Goal: Information Seeking & Learning: Find specific fact

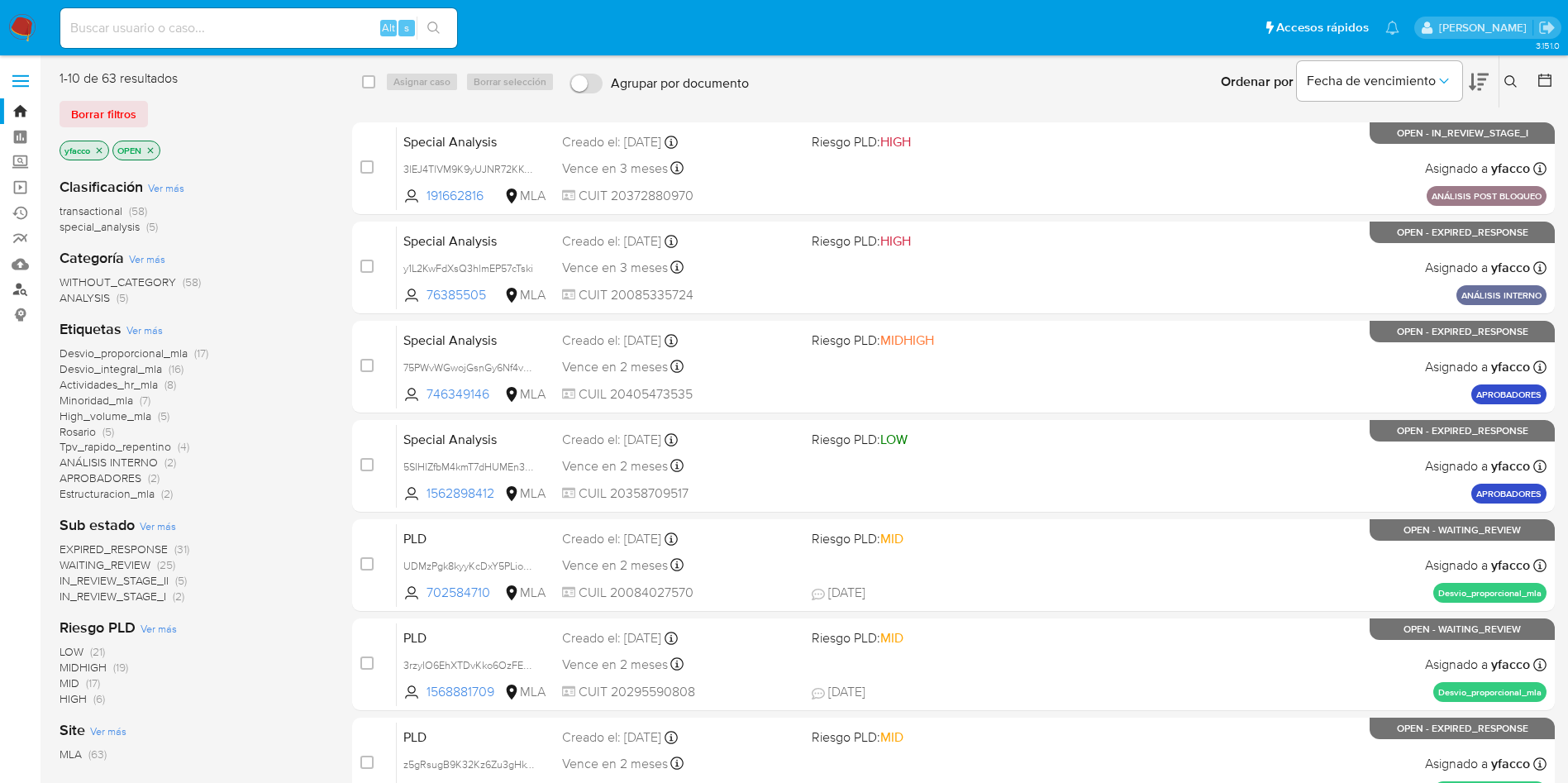
click at [19, 287] on link "Buscador de personas" at bounding box center [98, 289] width 197 height 26
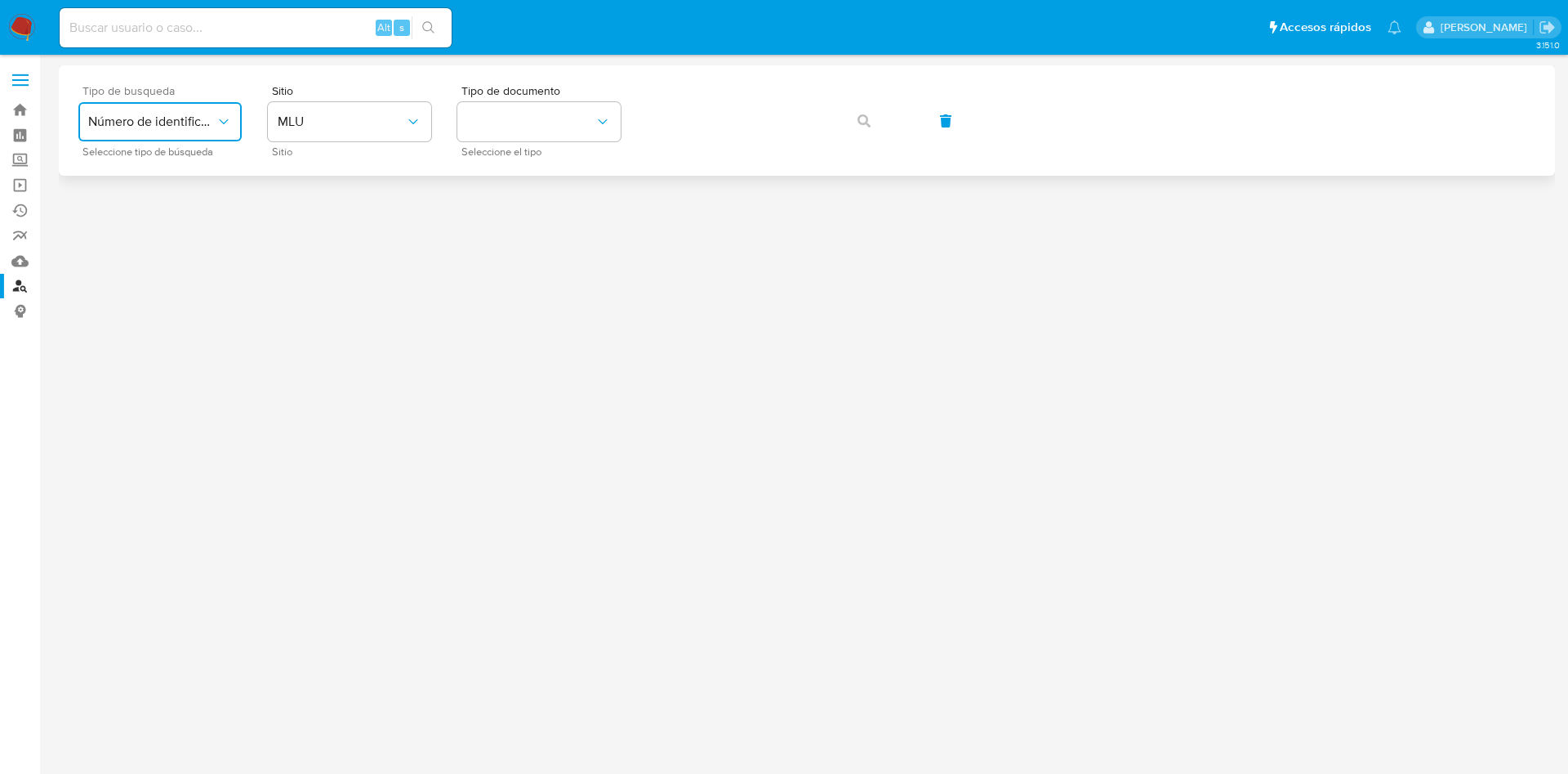
click at [221, 124] on icon "typeSearch" at bounding box center [223, 121] width 17 height 17
click at [358, 138] on button "MLU" at bounding box center [348, 121] width 163 height 39
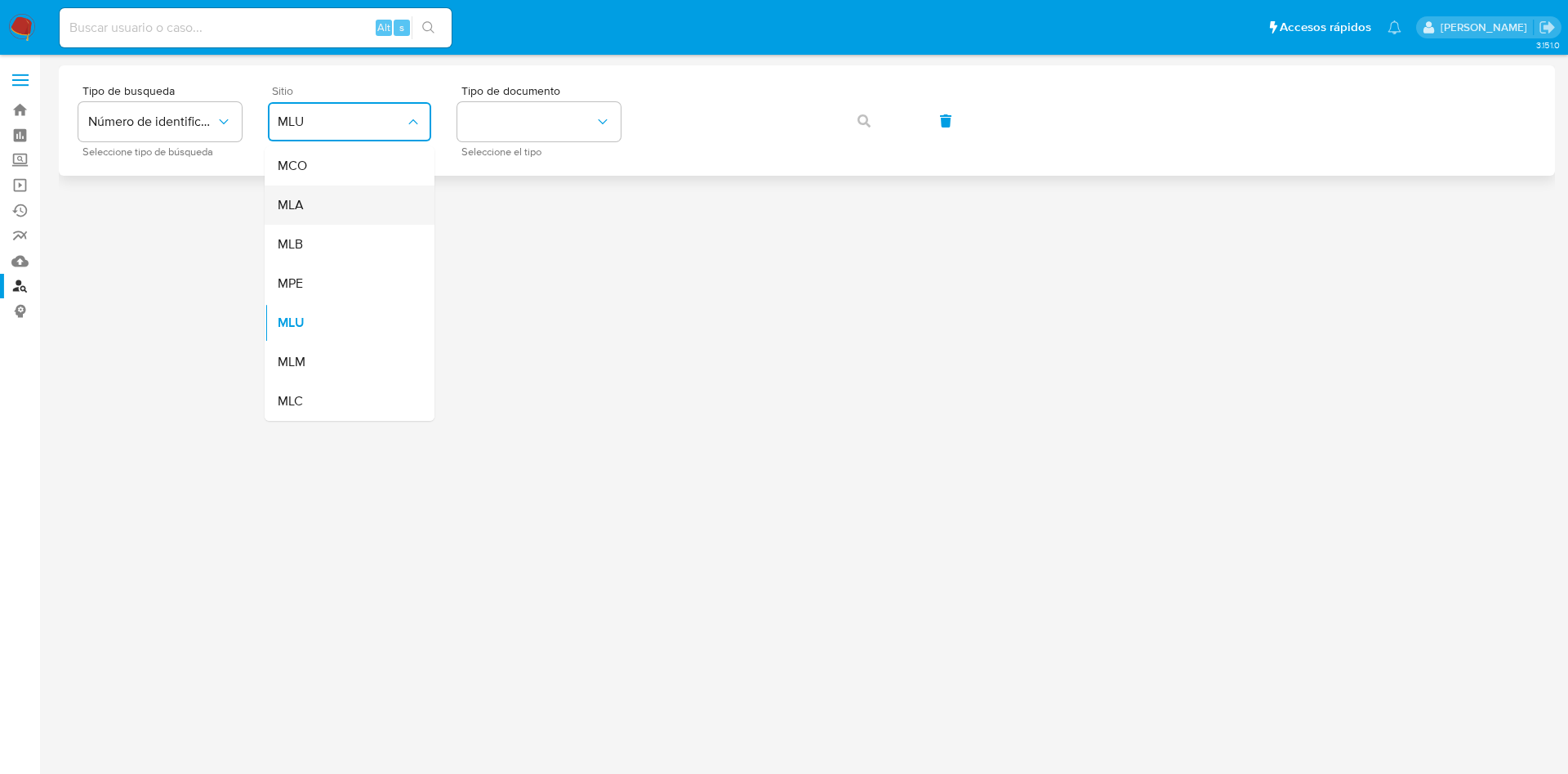
click at [358, 214] on div "MLA" at bounding box center [345, 205] width 134 height 39
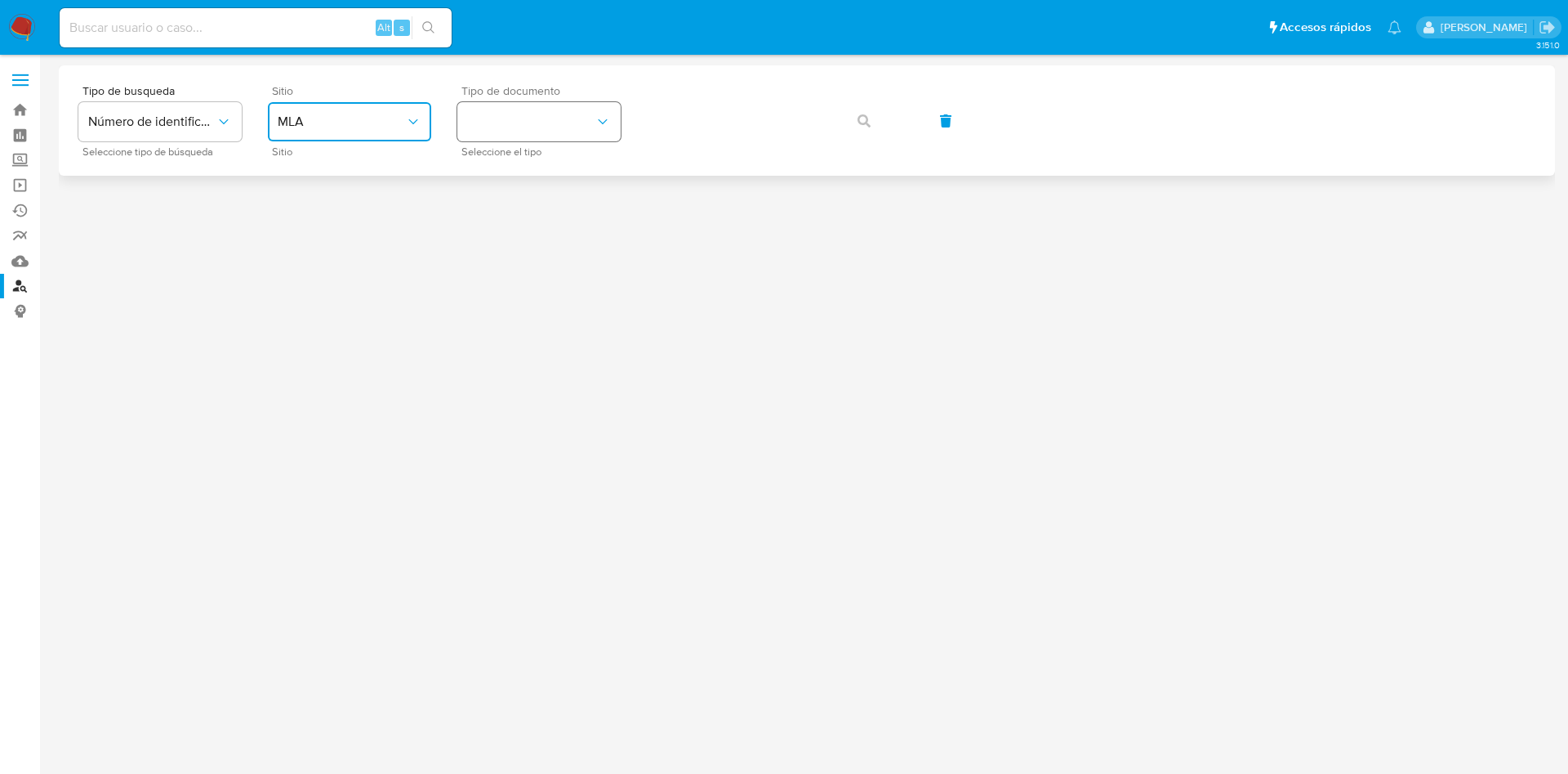
click at [524, 123] on button "identificationType" at bounding box center [538, 121] width 163 height 39
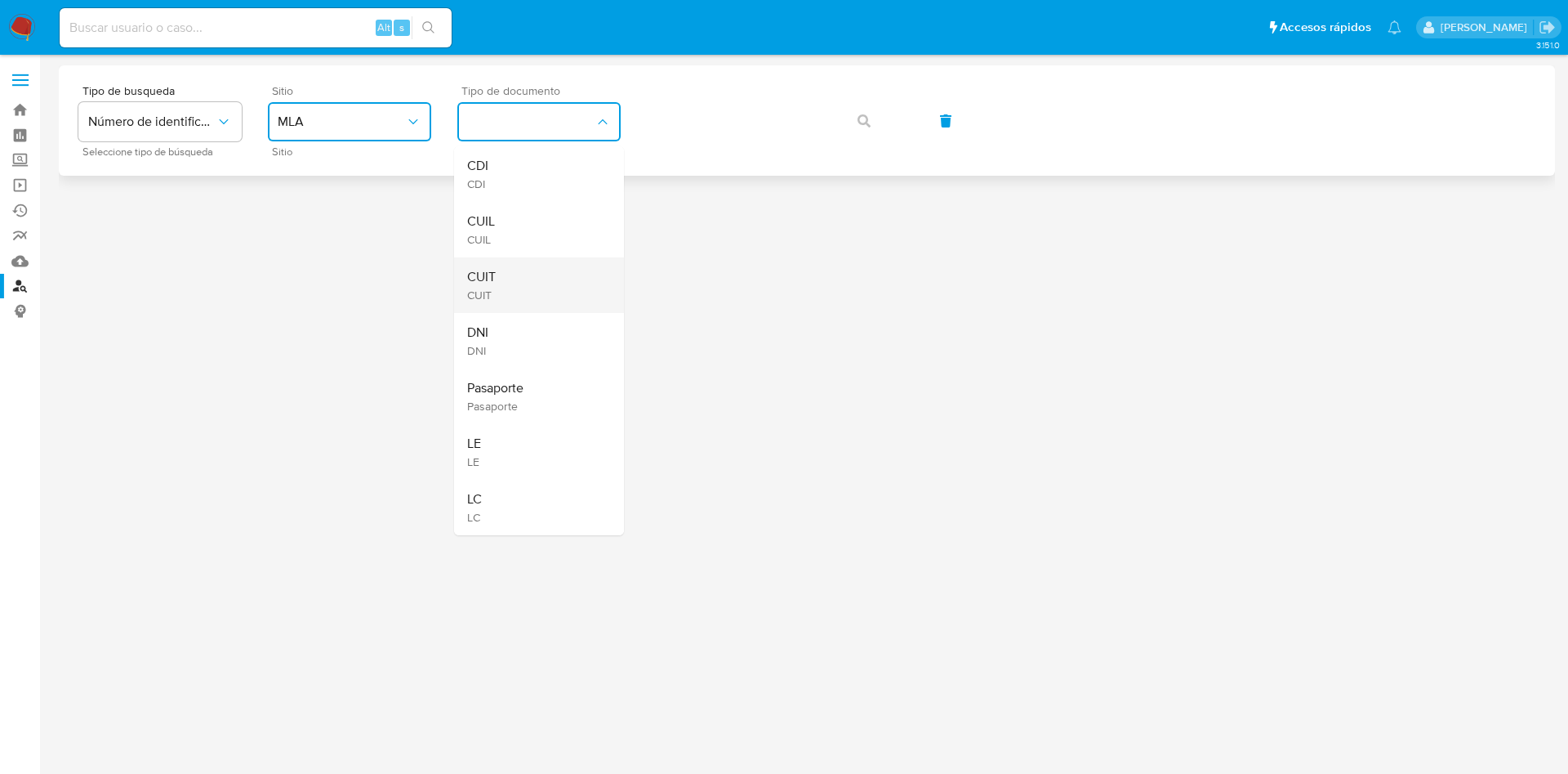
click at [503, 280] on div "CUIT CUIT" at bounding box center [534, 285] width 134 height 56
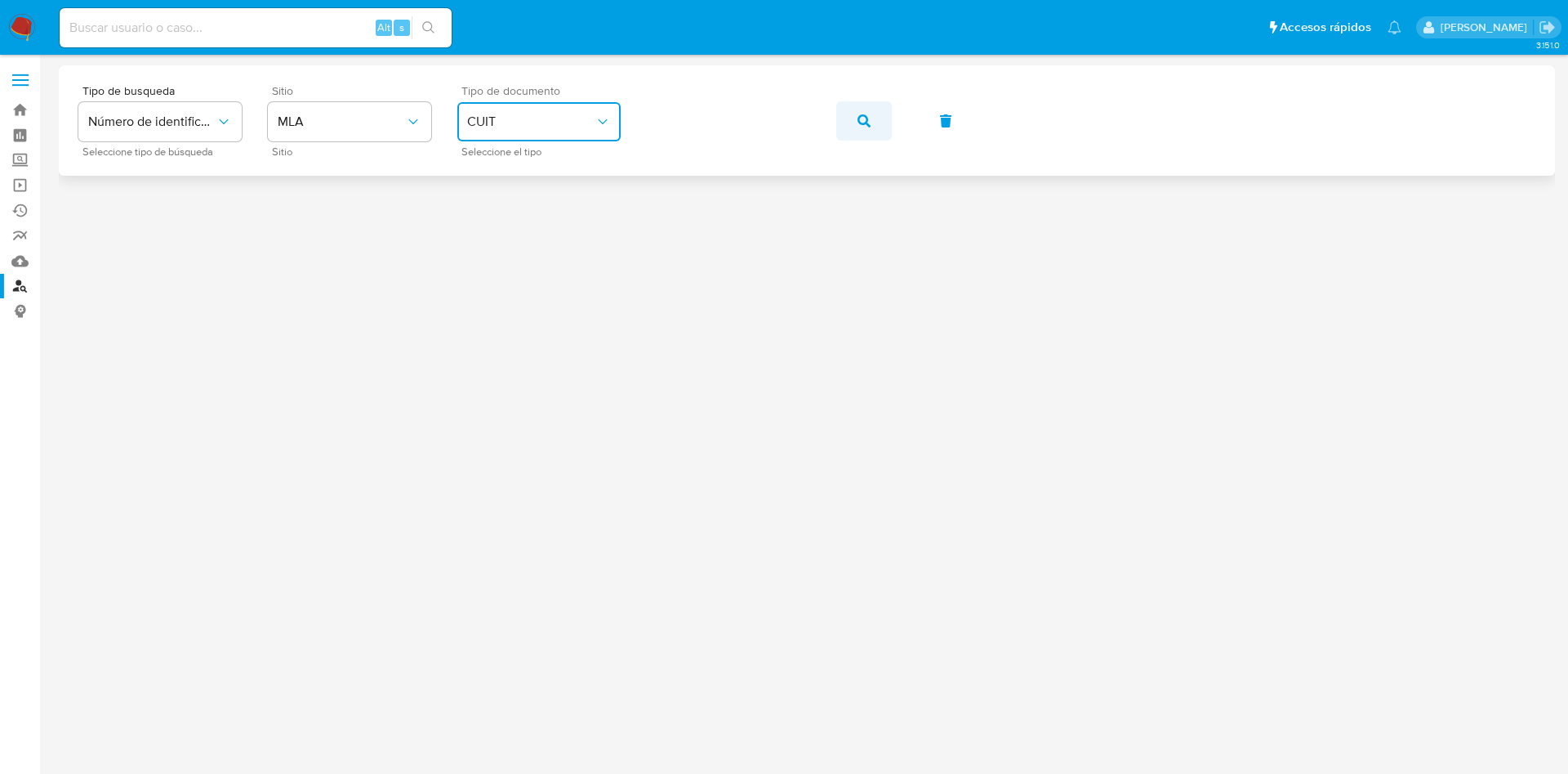
click at [872, 124] on button "button" at bounding box center [864, 120] width 56 height 39
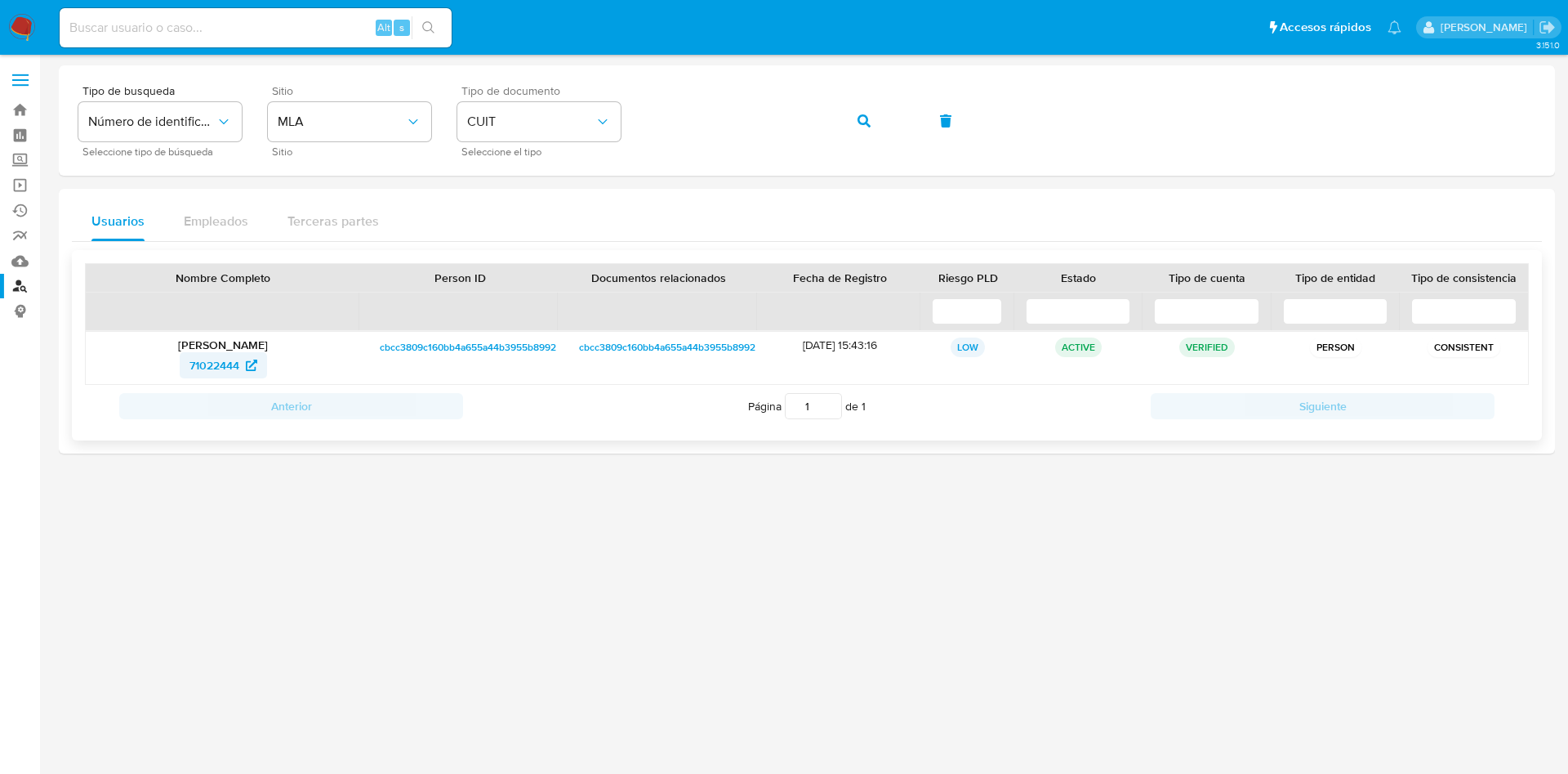
click at [220, 363] on span "71022444" at bounding box center [213, 365] width 50 height 26
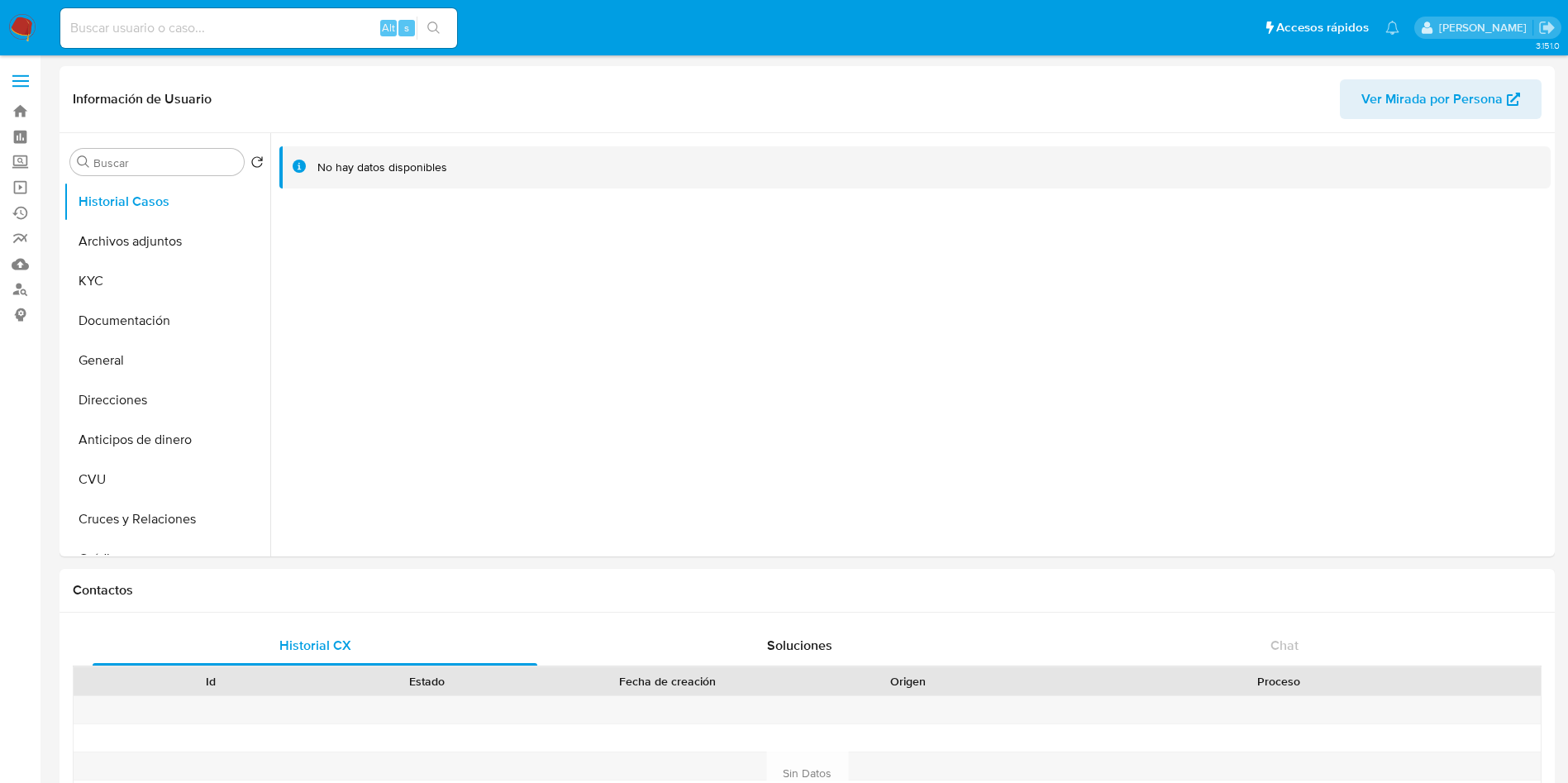
select select "10"
click at [146, 287] on button "KYC" at bounding box center [160, 280] width 193 height 40
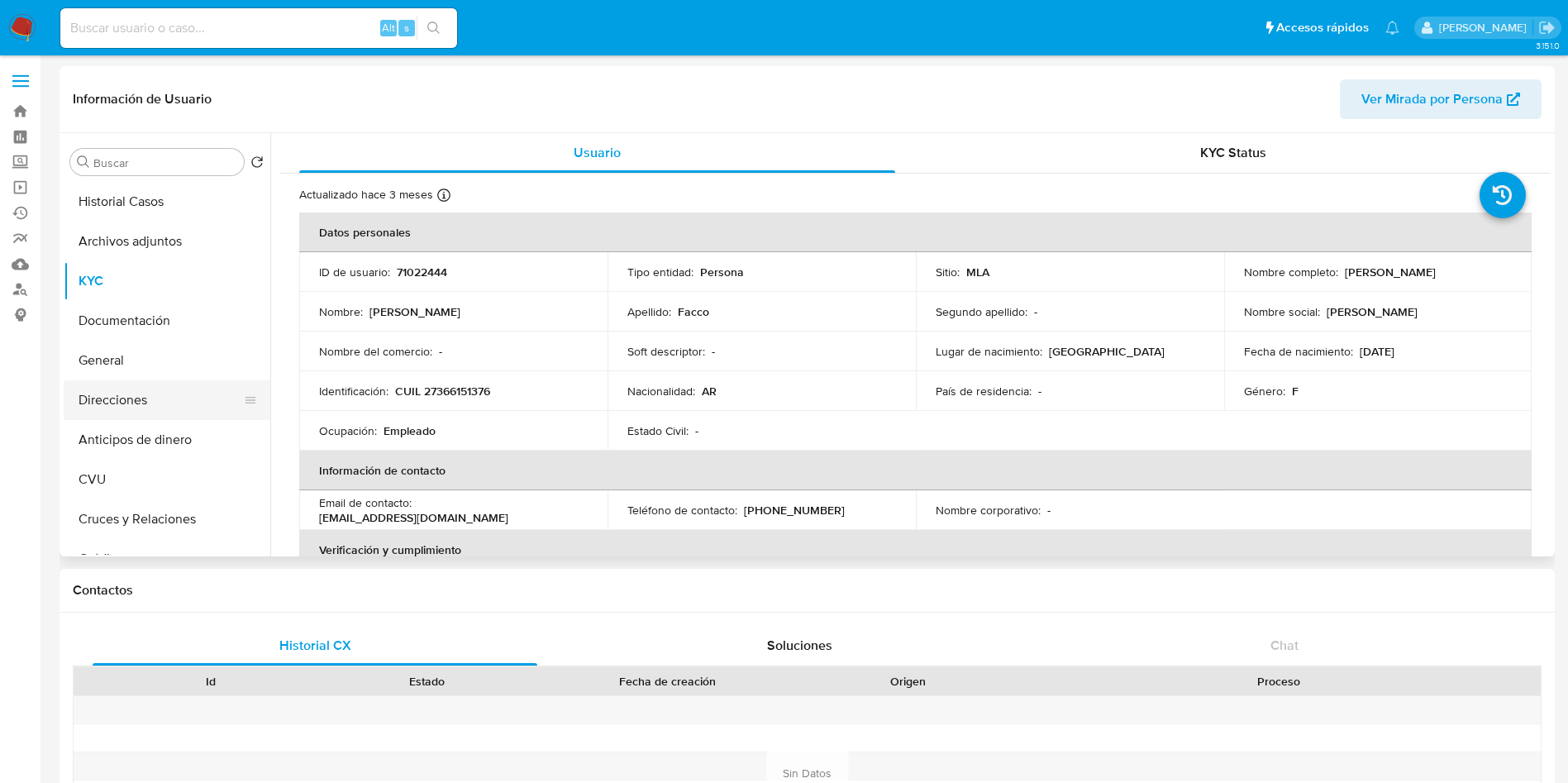
click at [105, 395] on button "Direcciones" at bounding box center [160, 399] width 193 height 40
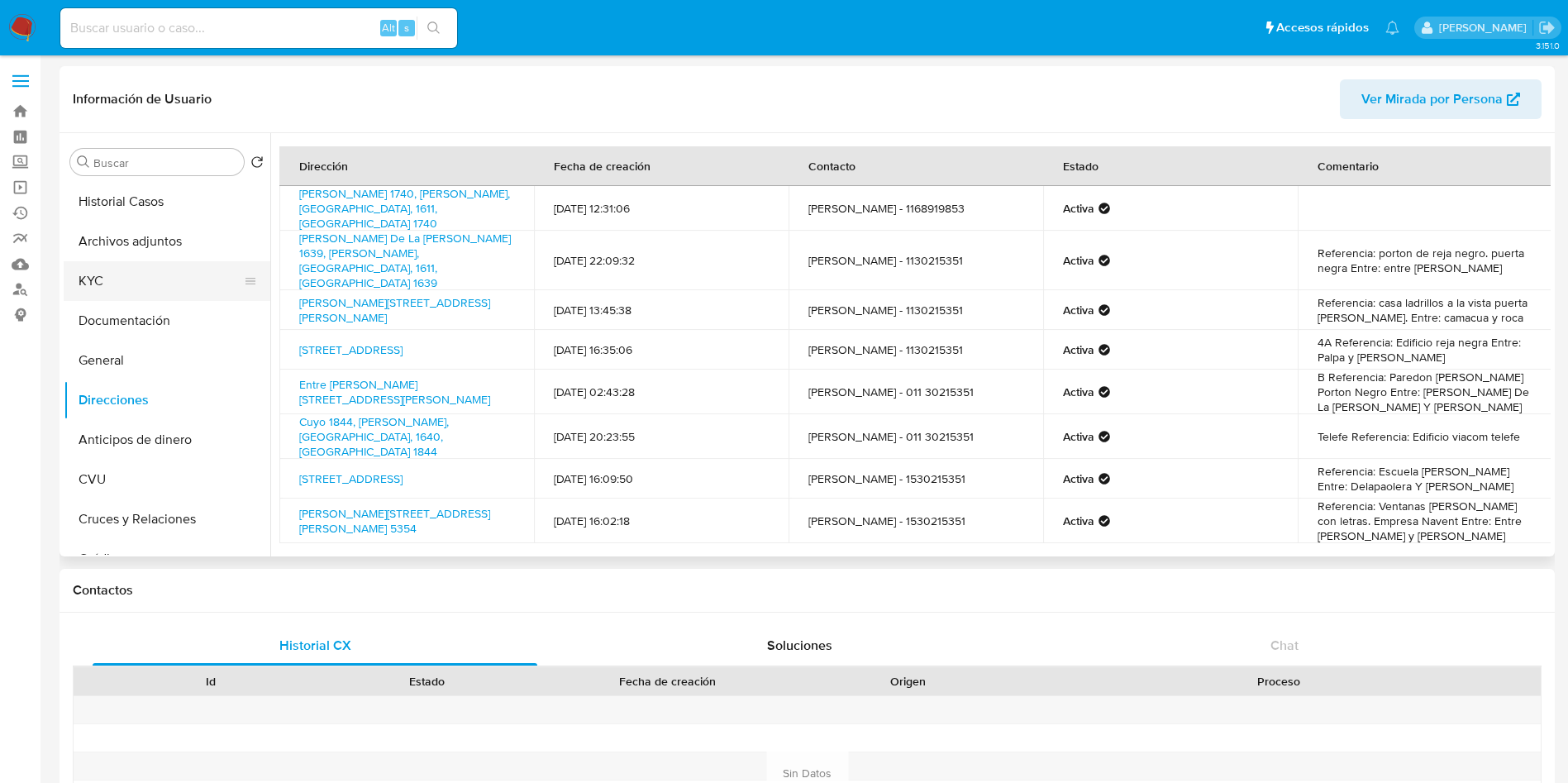
click at [131, 287] on button "KYC" at bounding box center [160, 280] width 193 height 40
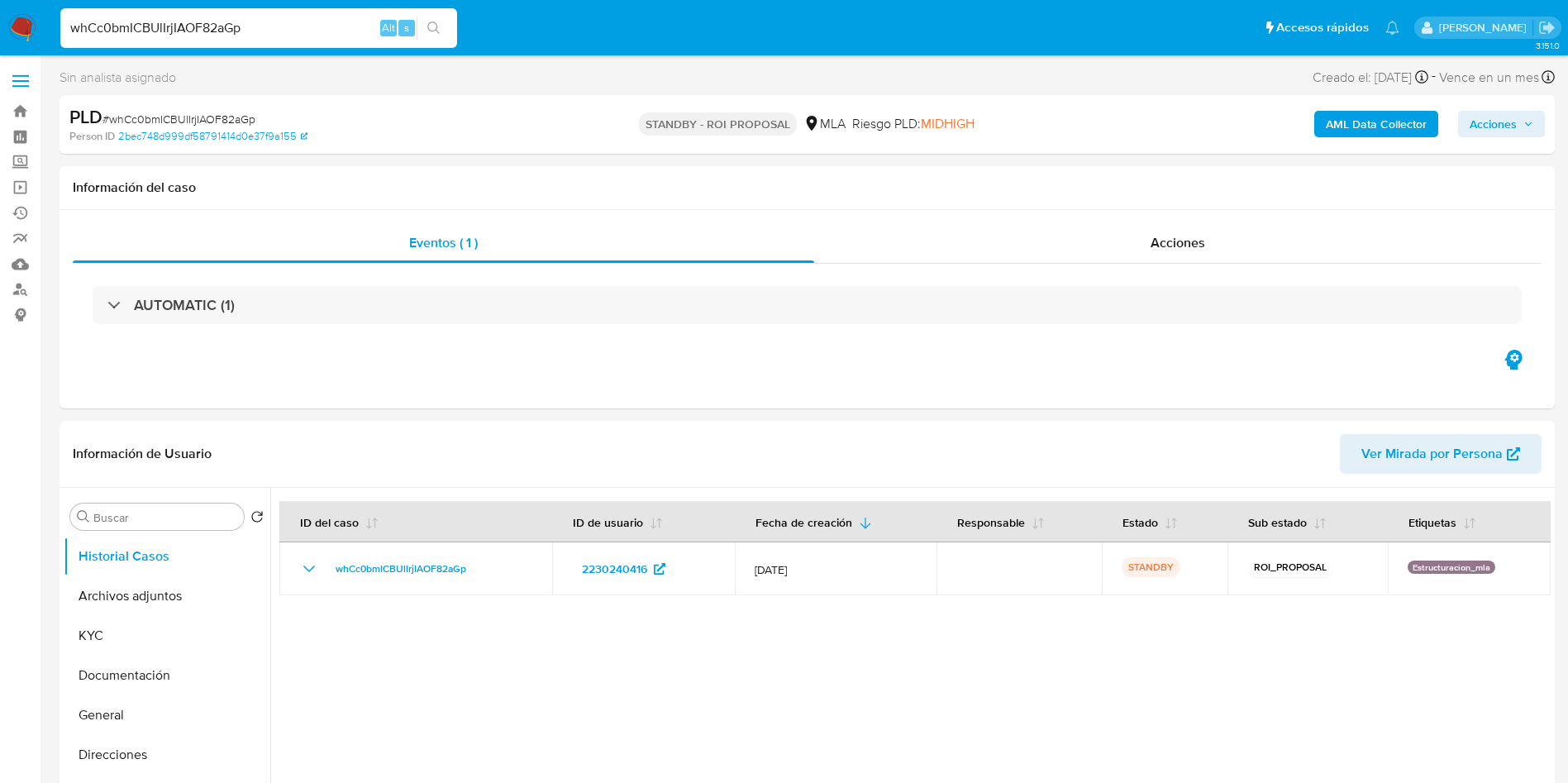
select select "10"
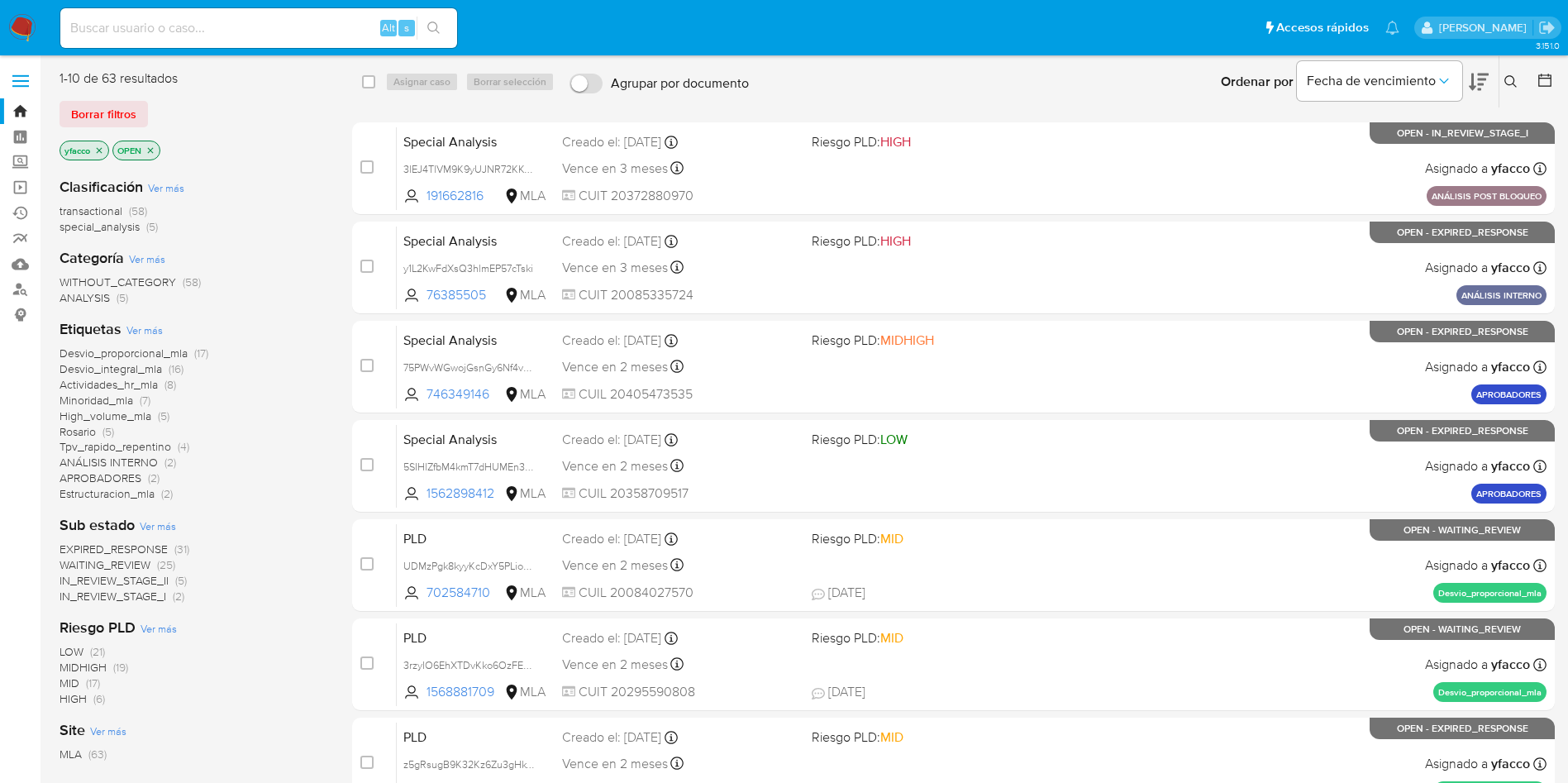
click at [285, 33] on input at bounding box center [258, 28] width 397 height 21
paste input "20085335724"
type input "20085335724"
click at [19, 295] on link "Buscador de personas" at bounding box center [98, 289] width 197 height 26
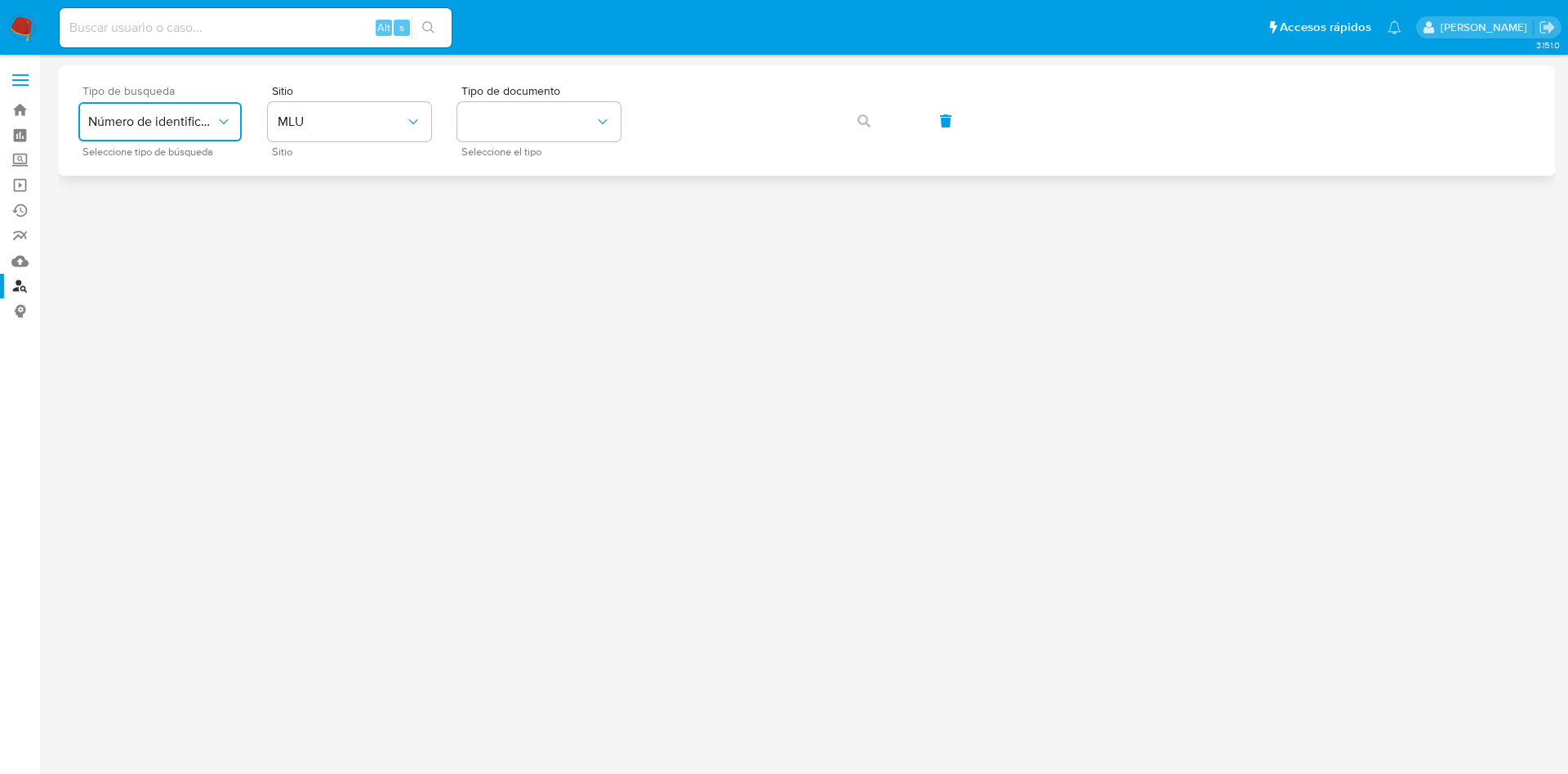
click at [201, 139] on button "Número de identificación" at bounding box center [159, 121] width 163 height 39
click at [213, 168] on span "Número de identificación" at bounding box center [155, 173] width 134 height 32
click at [321, 136] on button "site_id" at bounding box center [348, 121] width 163 height 39
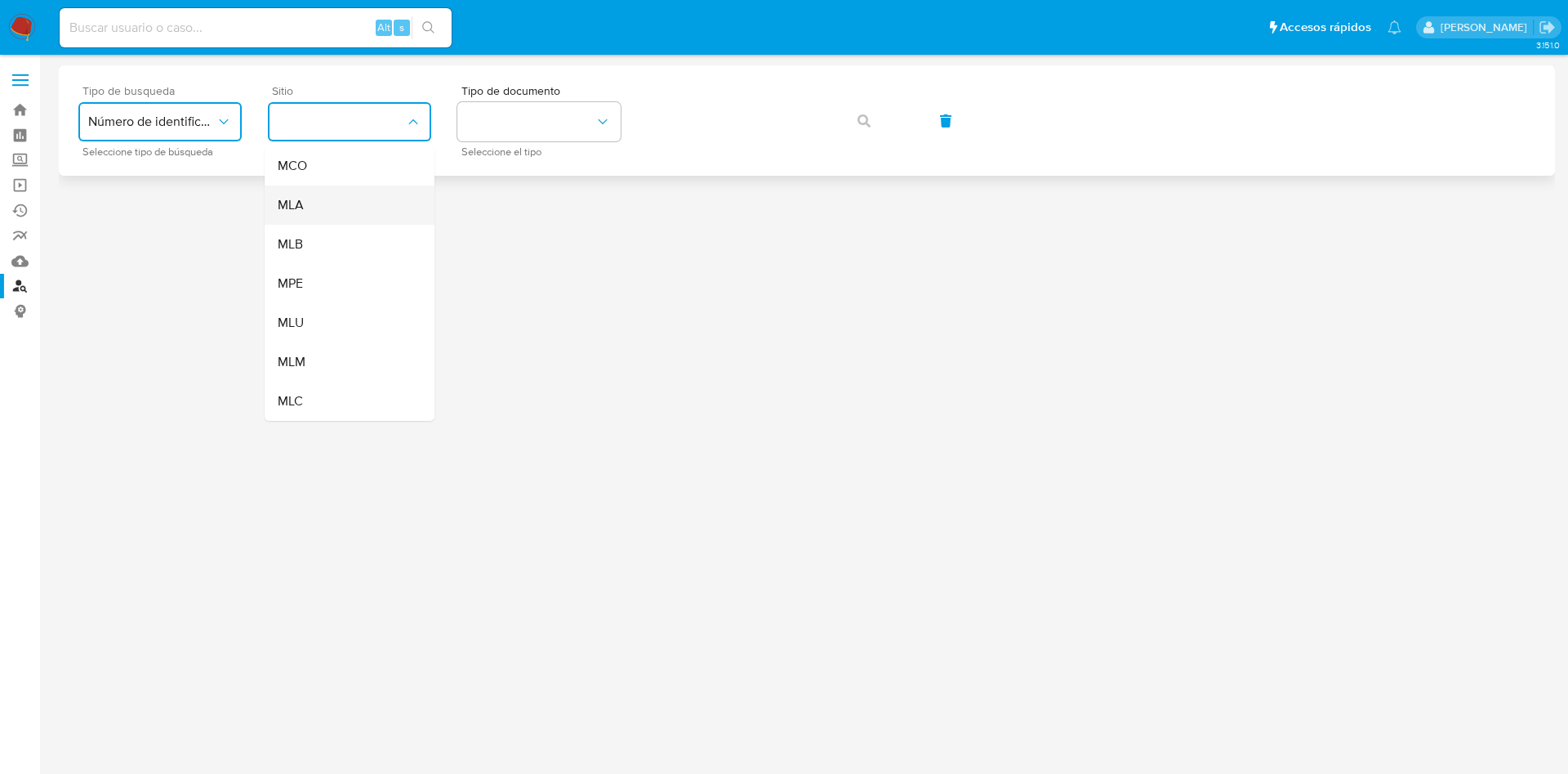
click at [311, 207] on div "MLA" at bounding box center [345, 205] width 134 height 39
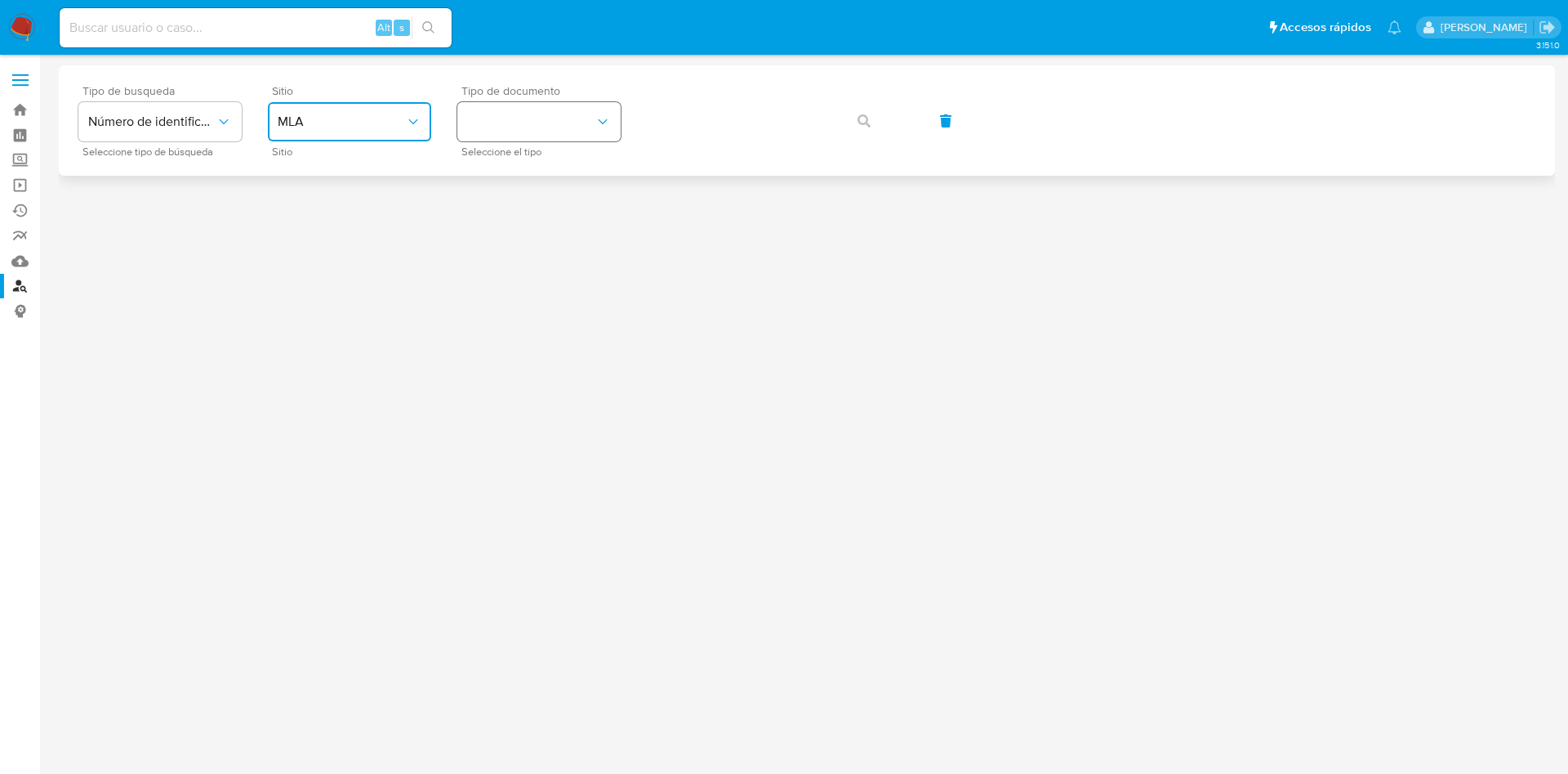
click at [544, 131] on button "identificationType" at bounding box center [538, 121] width 163 height 39
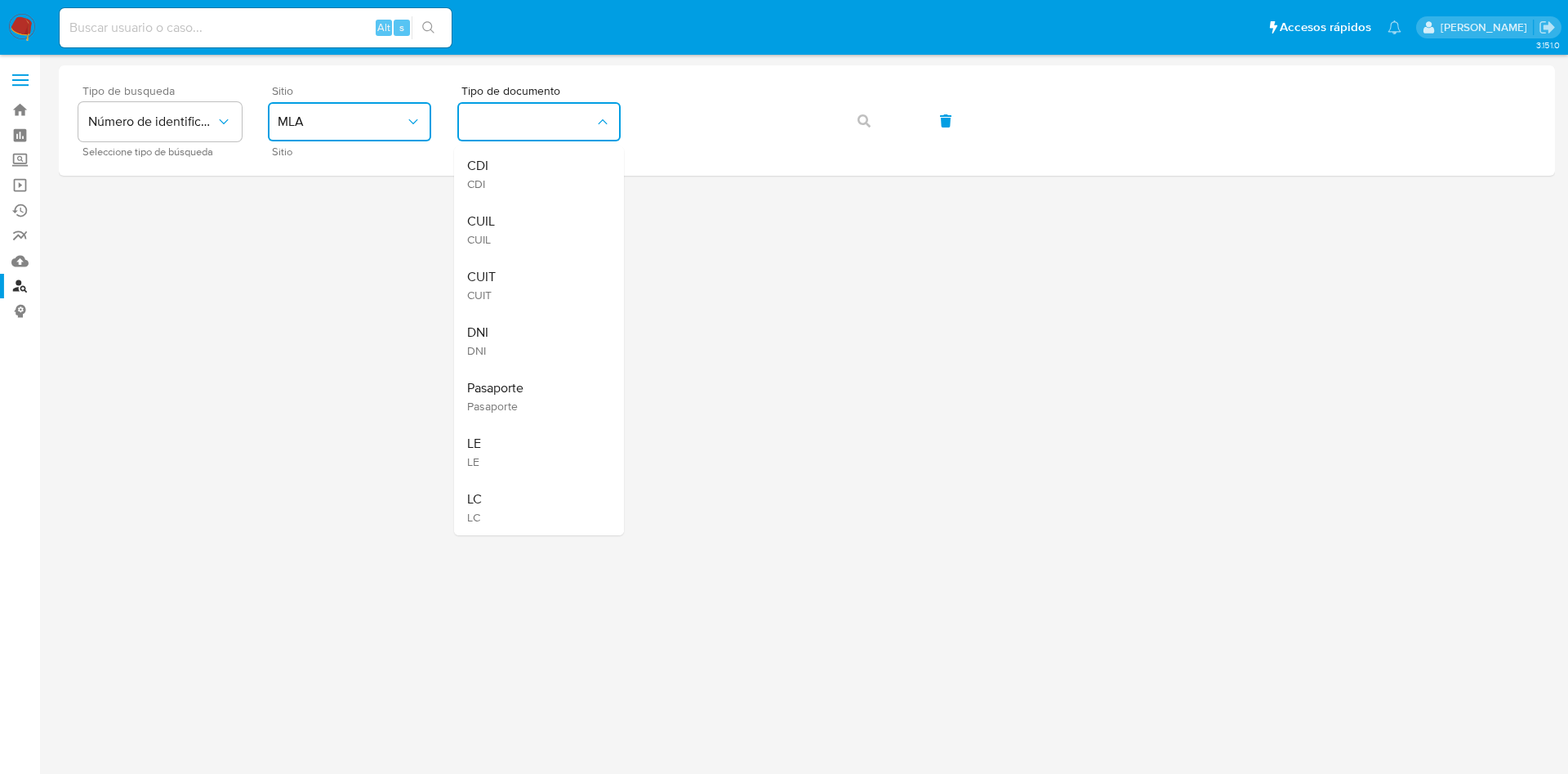
click at [517, 282] on div "CUIT CUIT" at bounding box center [534, 285] width 134 height 56
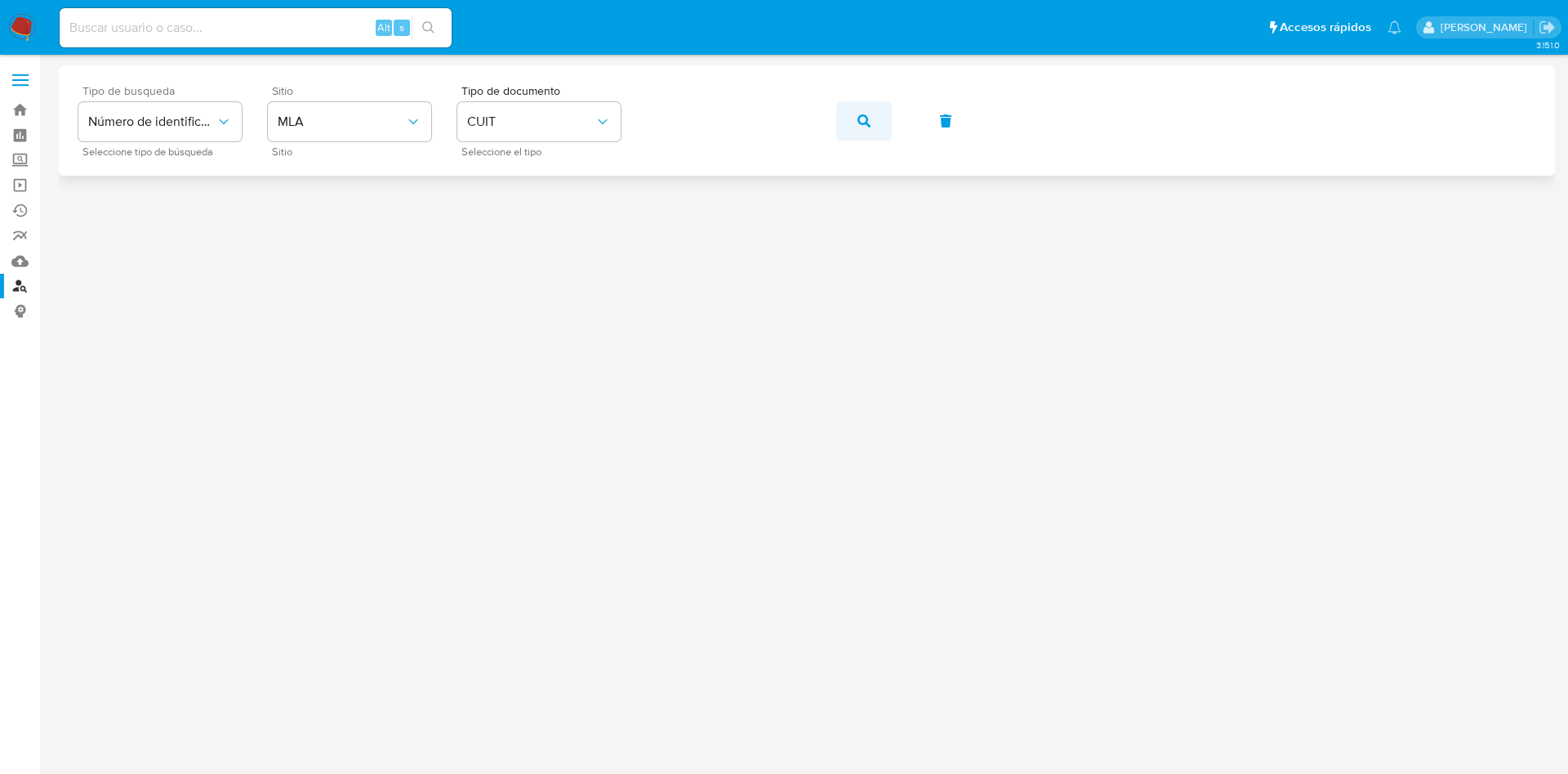
click at [875, 123] on button "button" at bounding box center [864, 120] width 56 height 39
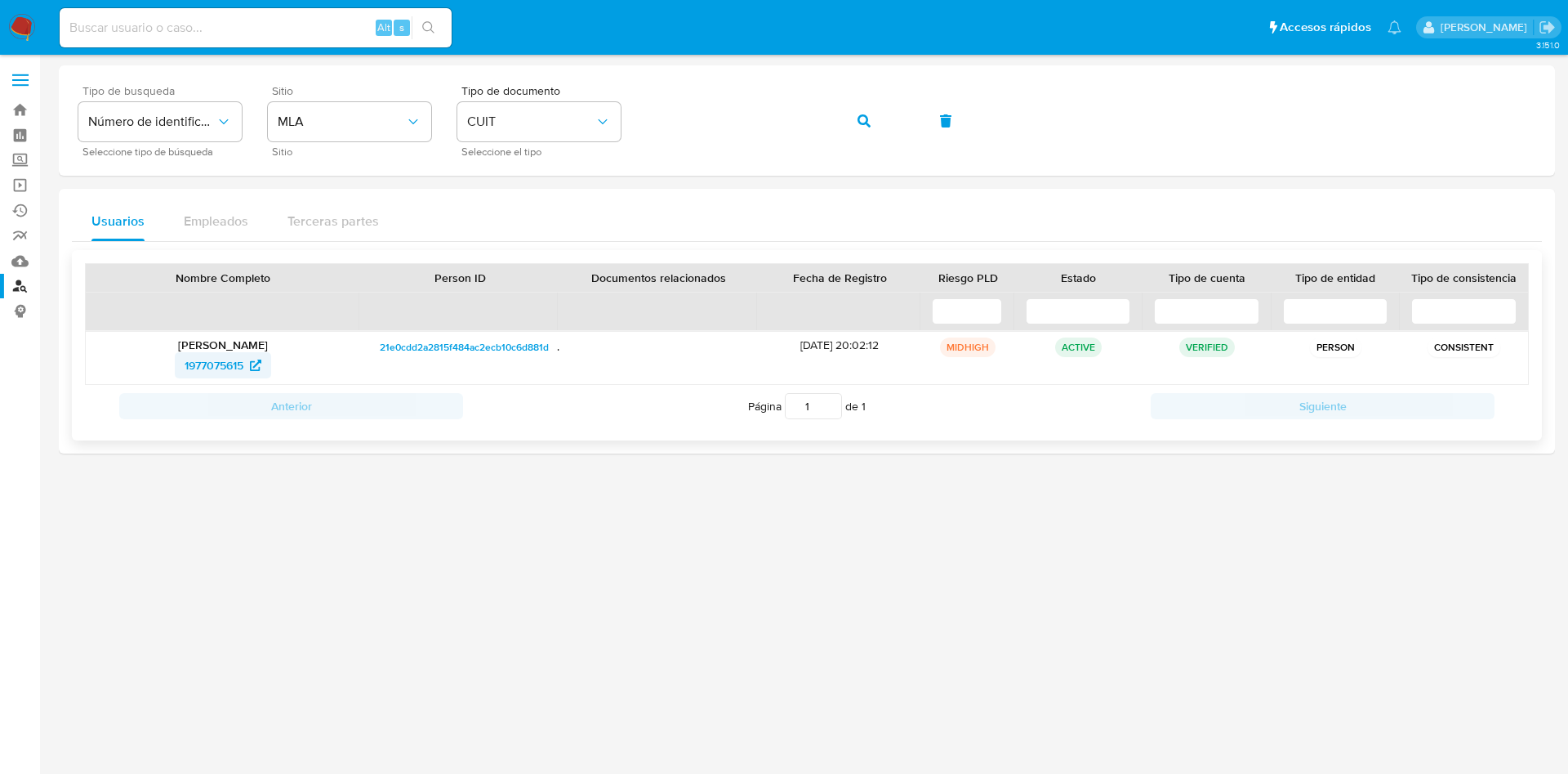
click at [207, 360] on span "1977075615" at bounding box center [213, 365] width 58 height 26
click at [557, 129] on div "Tipo de busqueda Número de identificación Seleccione tipo de búsqueda Sitio MLA…" at bounding box center [807, 120] width 1456 height 71
click at [870, 116] on button "button" at bounding box center [864, 120] width 56 height 39
click at [213, 359] on span "76385505" at bounding box center [214, 365] width 52 height 26
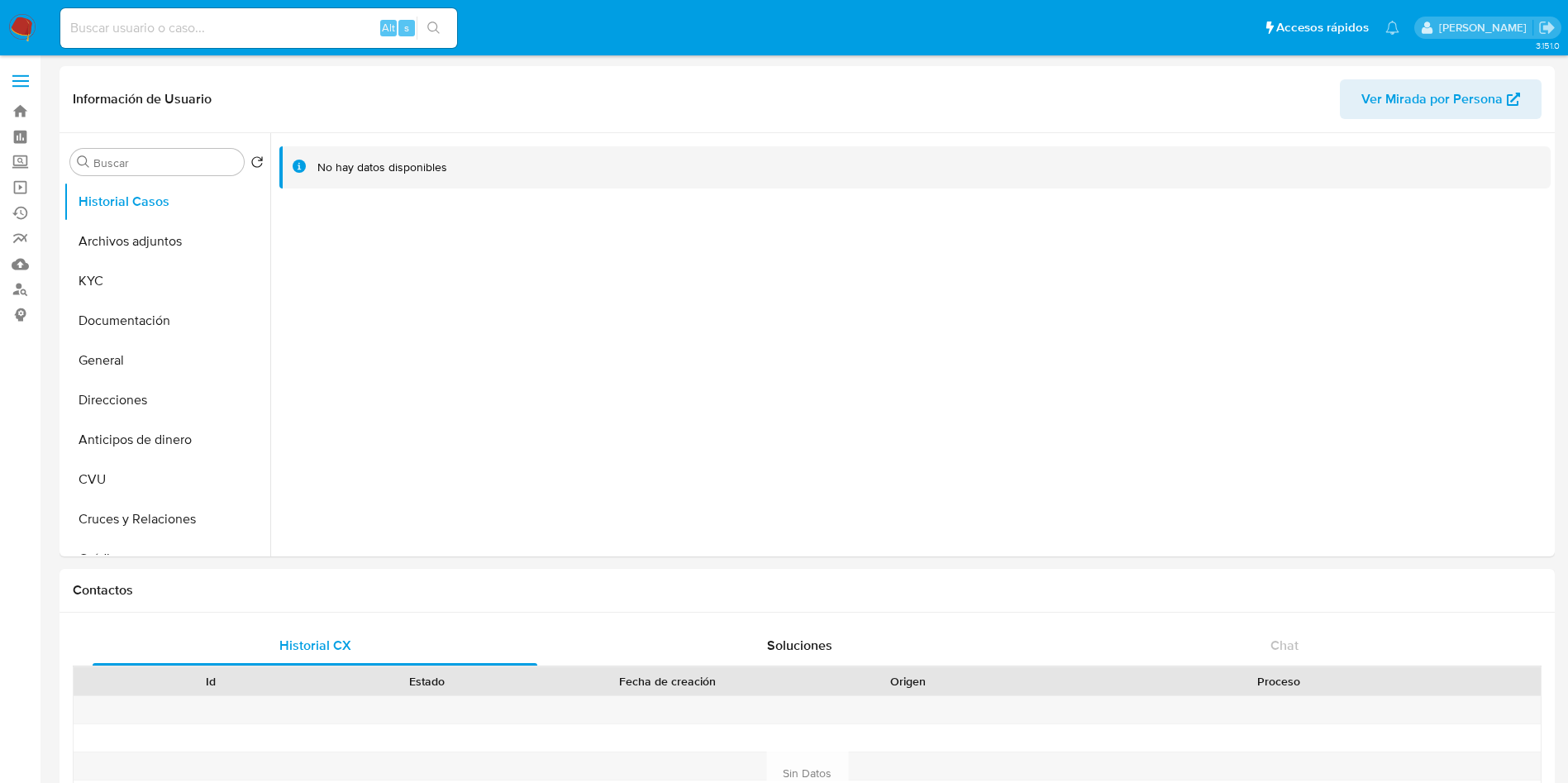
select select "10"
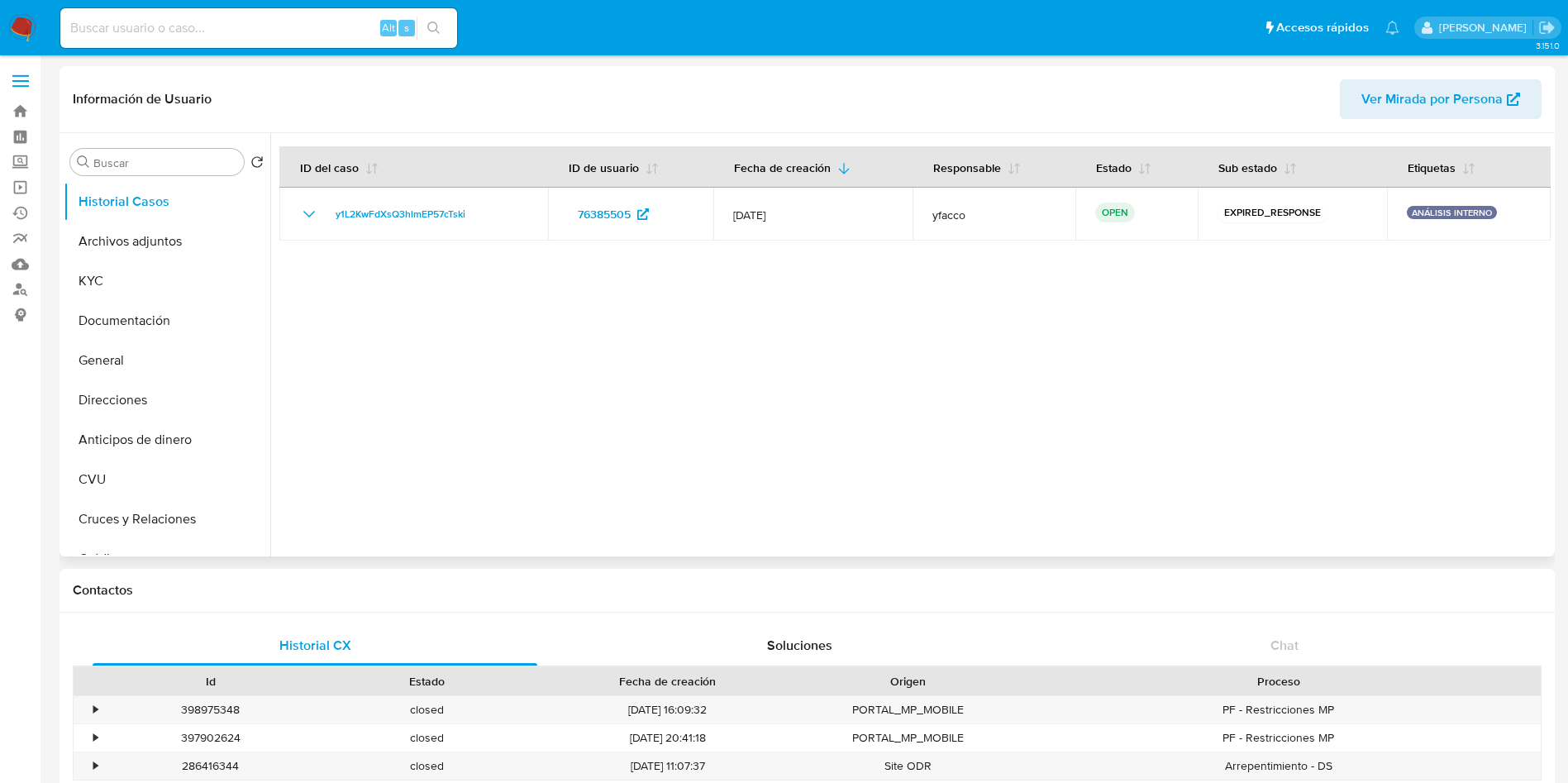
select select "10"
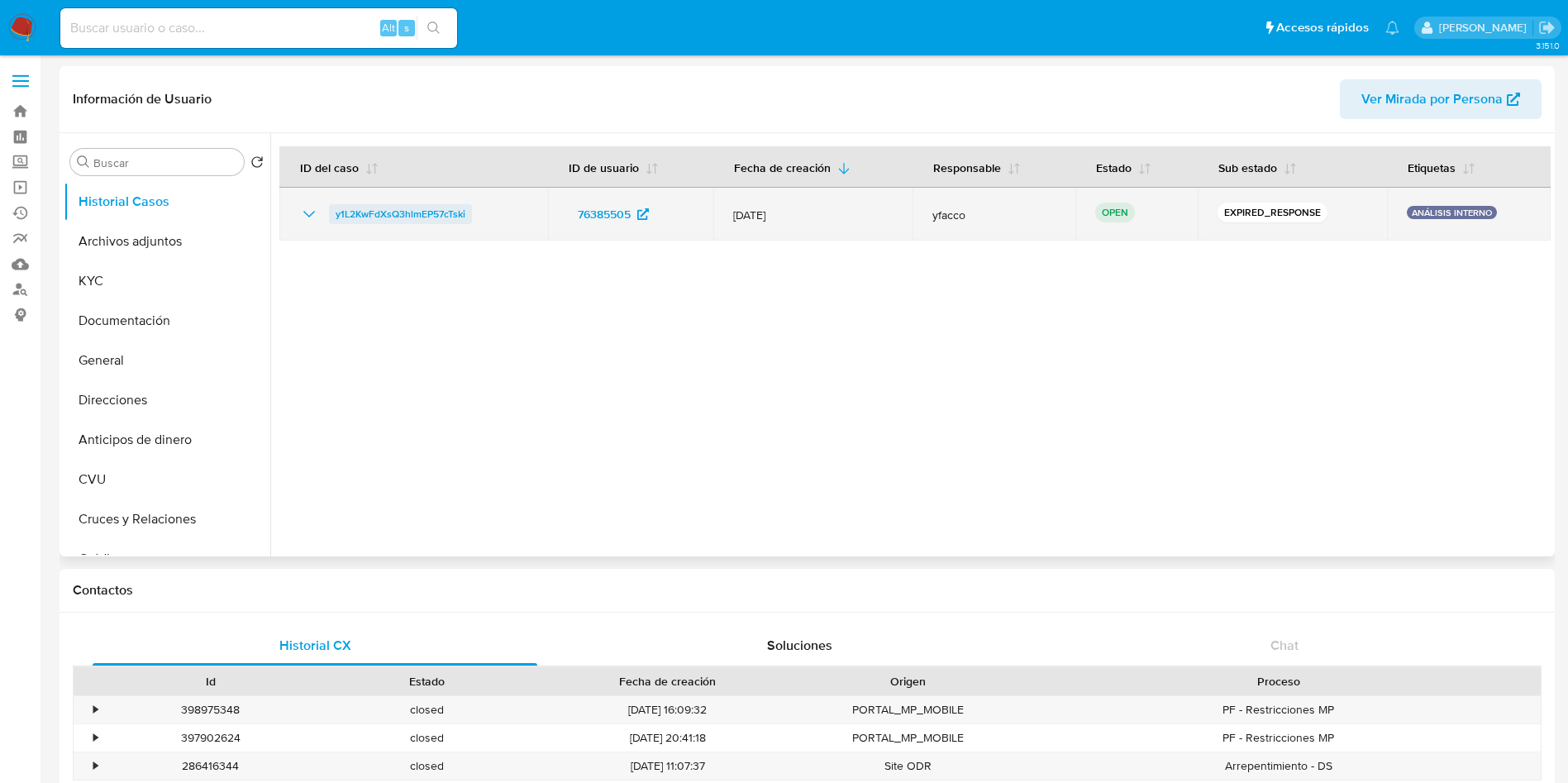
click at [370, 212] on span "y1L2KwFdXsQ3hlmEP57cTski" at bounding box center [400, 214] width 130 height 19
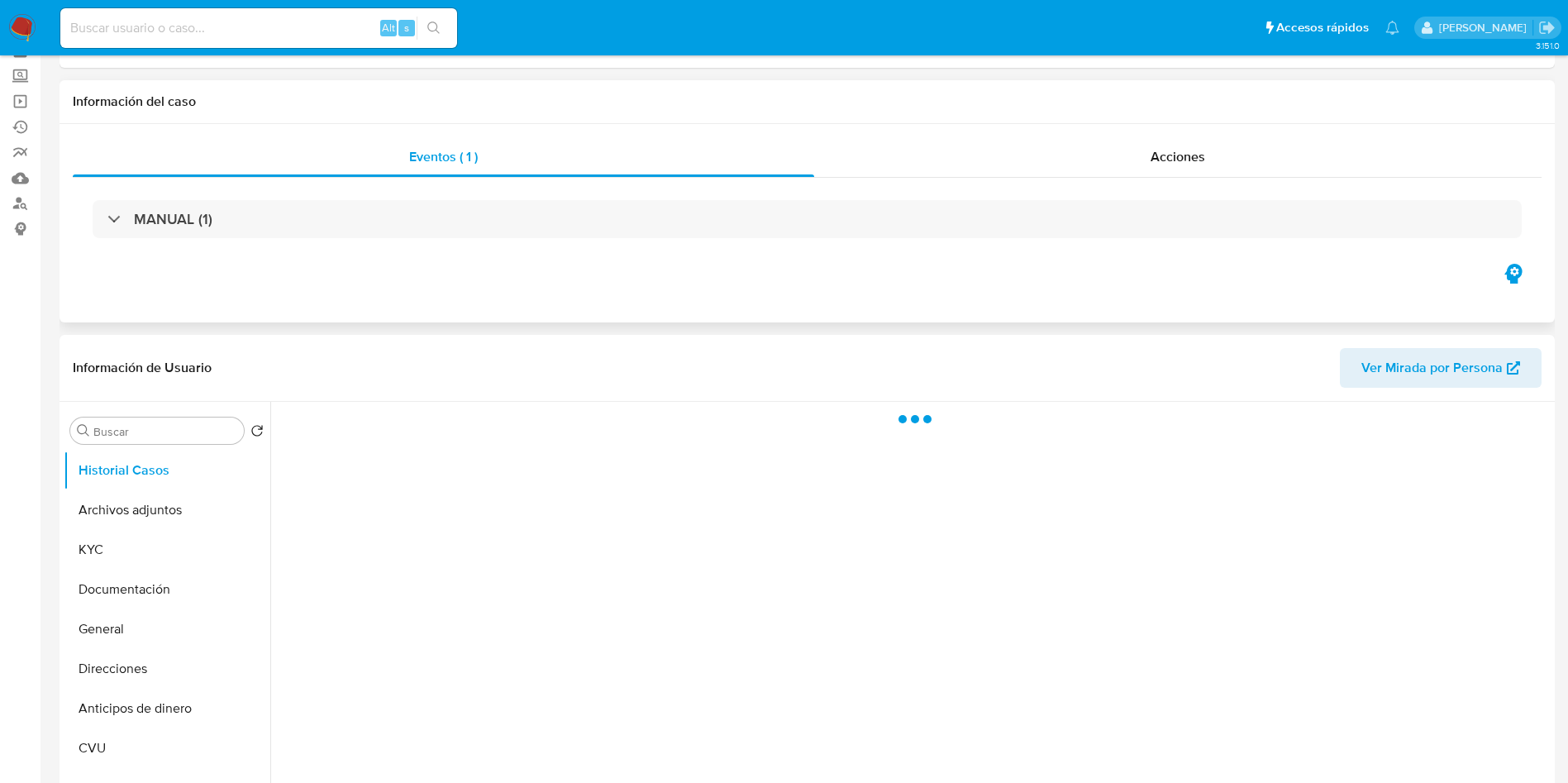
scroll to position [124, 0]
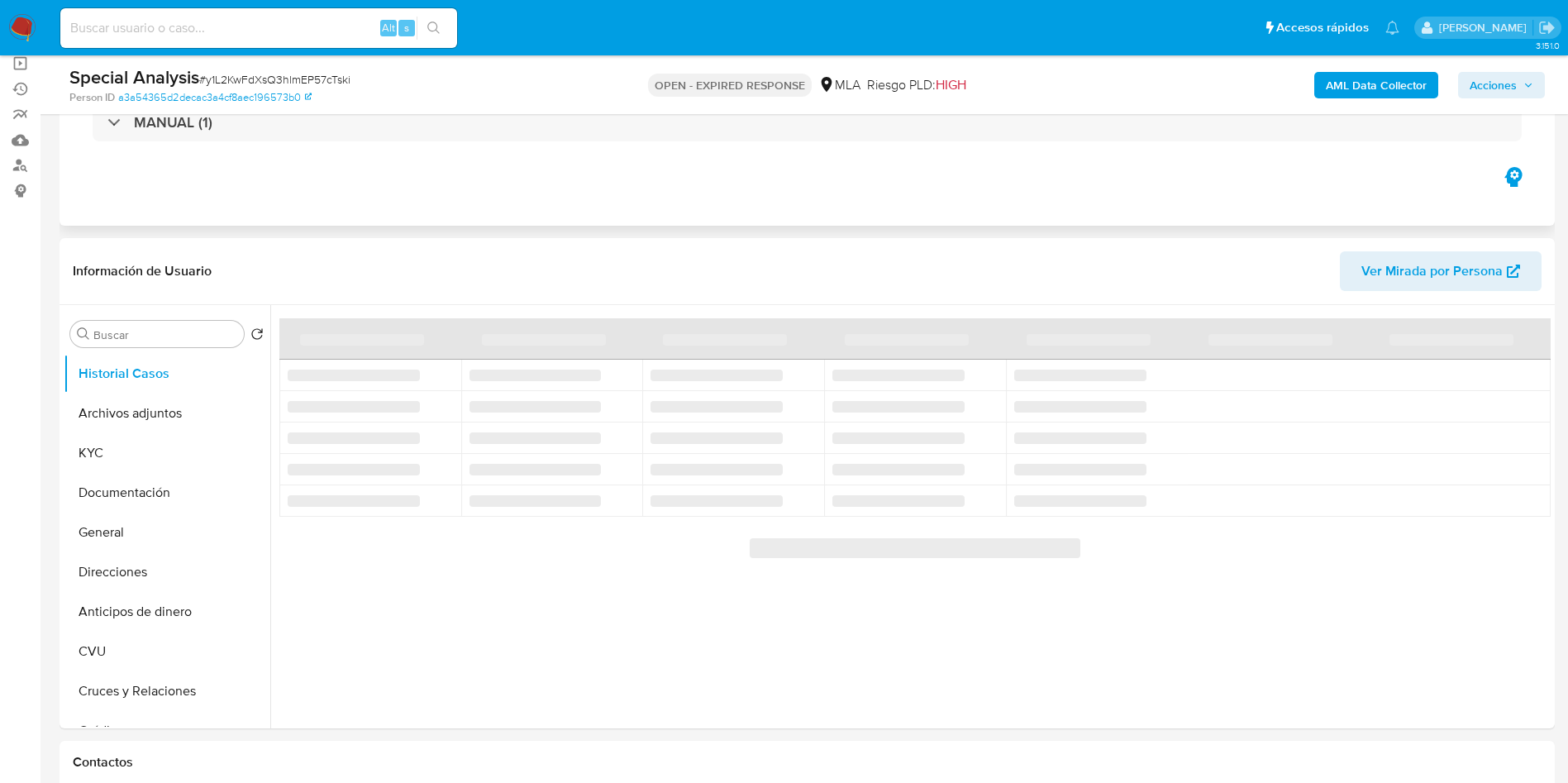
select select "10"
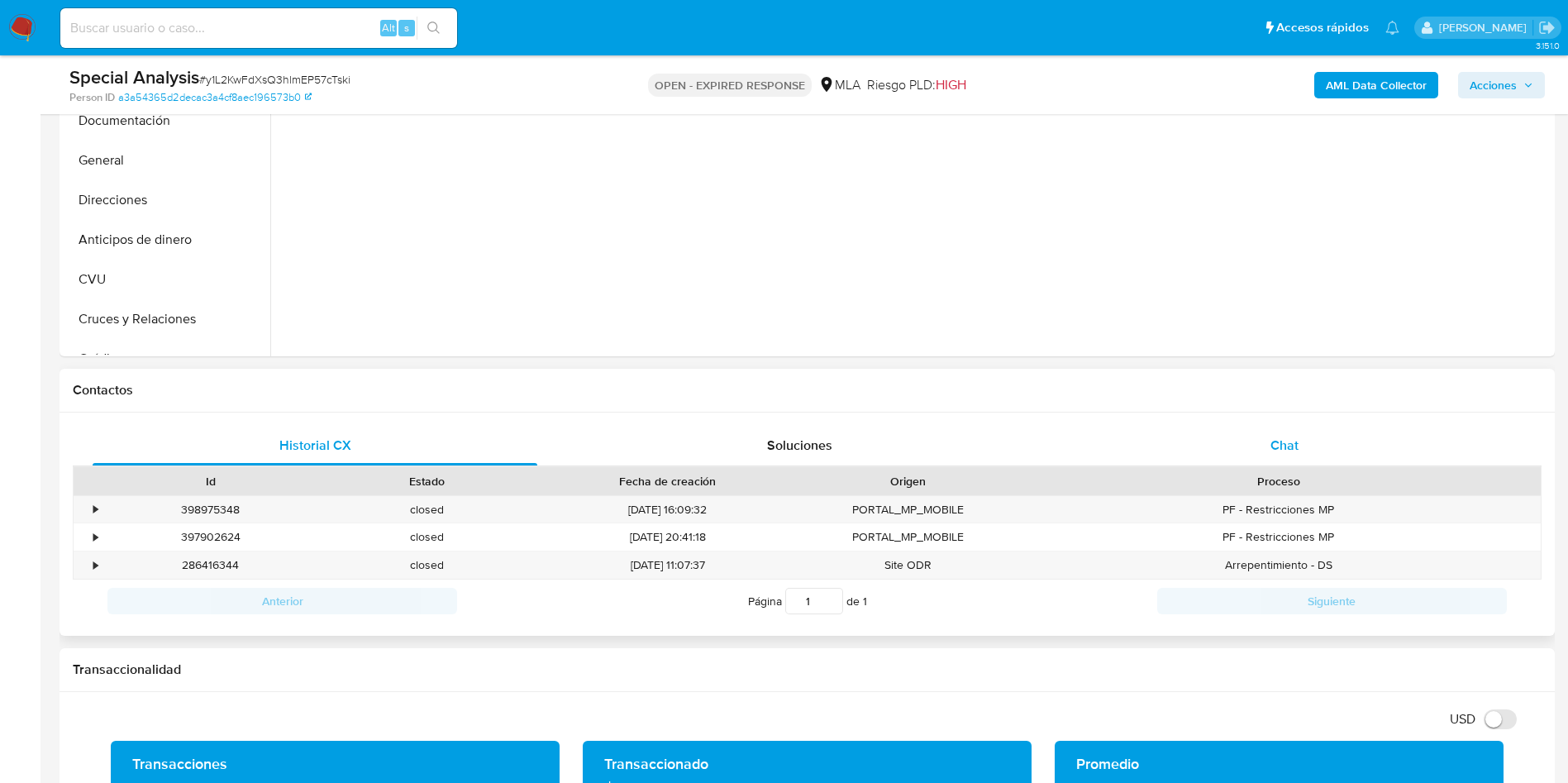
drag, startPoint x: 1286, startPoint y: 455, endPoint x: 1243, endPoint y: 436, distance: 47.0
click at [1286, 455] on div "Chat" at bounding box center [1284, 445] width 444 height 40
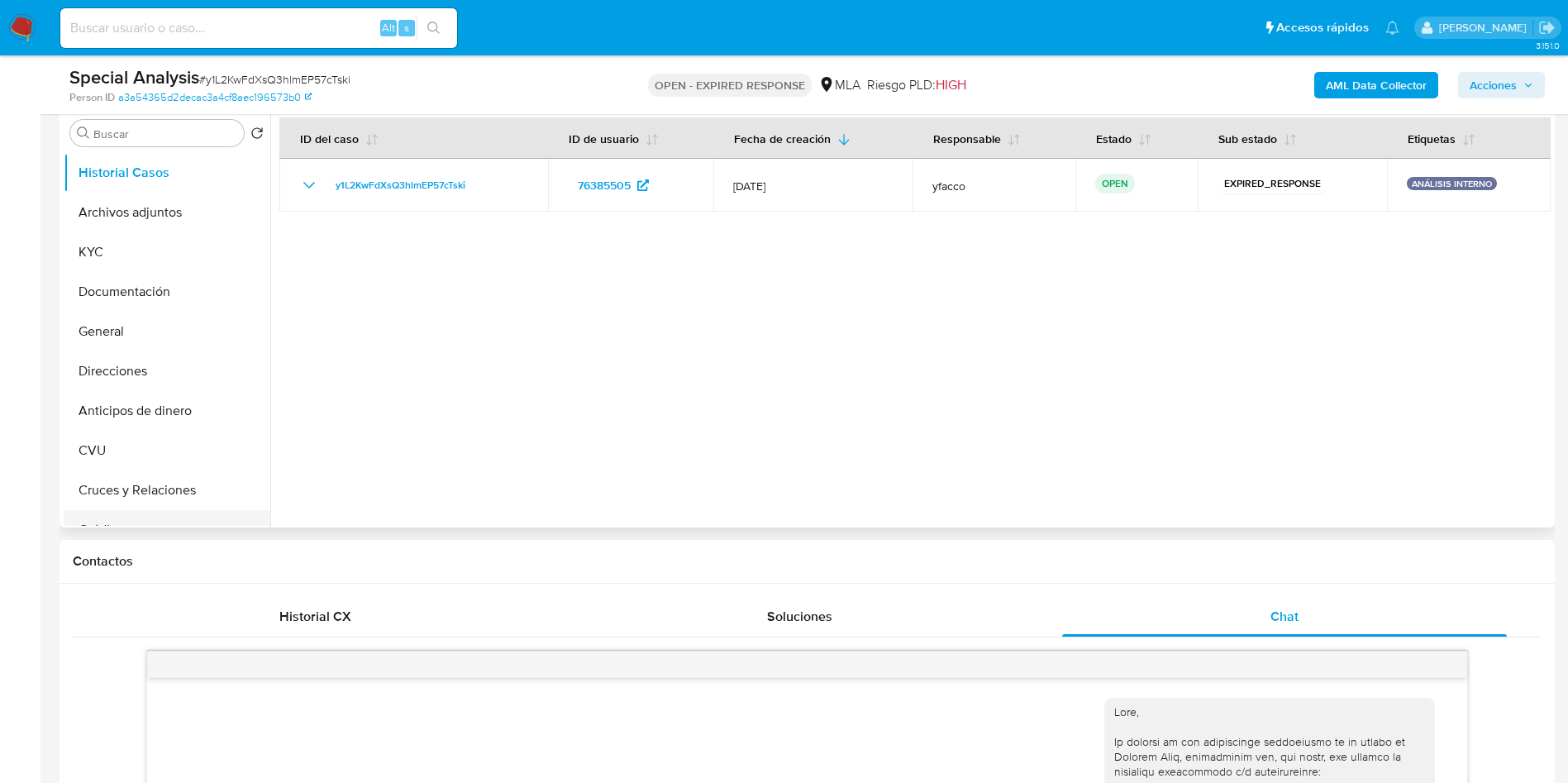
scroll to position [372, 0]
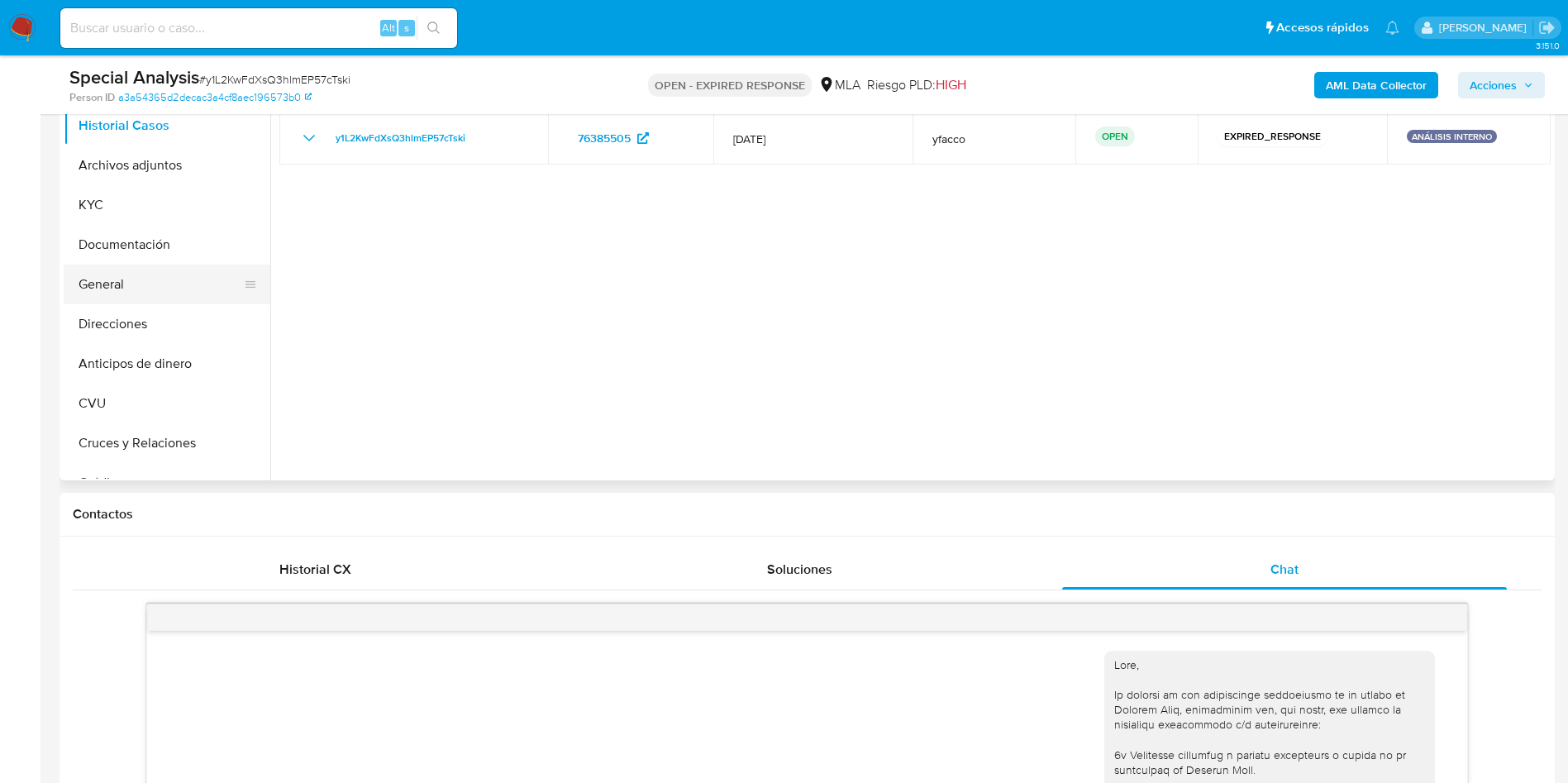
click at [128, 286] on button "General" at bounding box center [160, 284] width 193 height 40
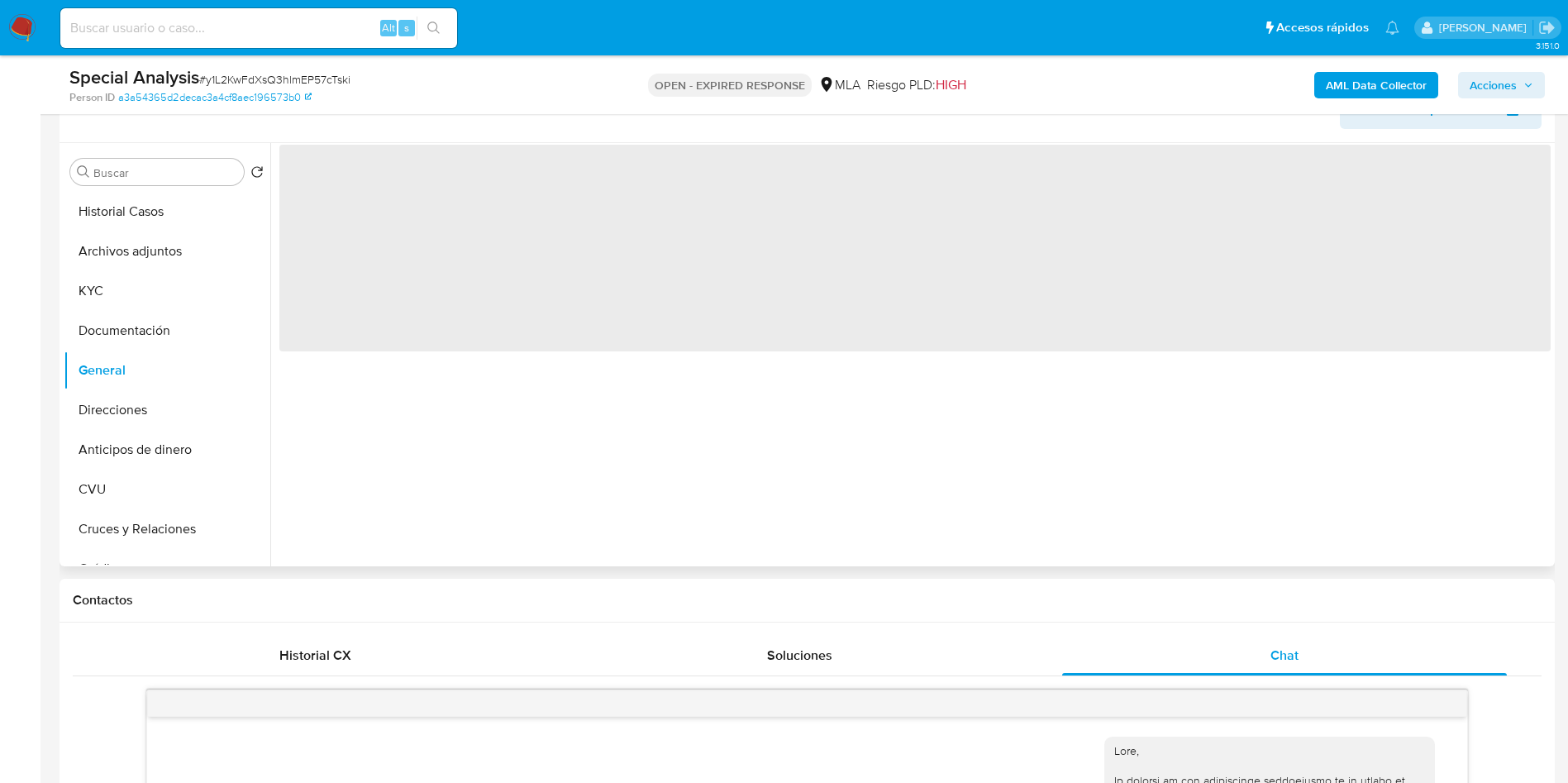
scroll to position [248, 0]
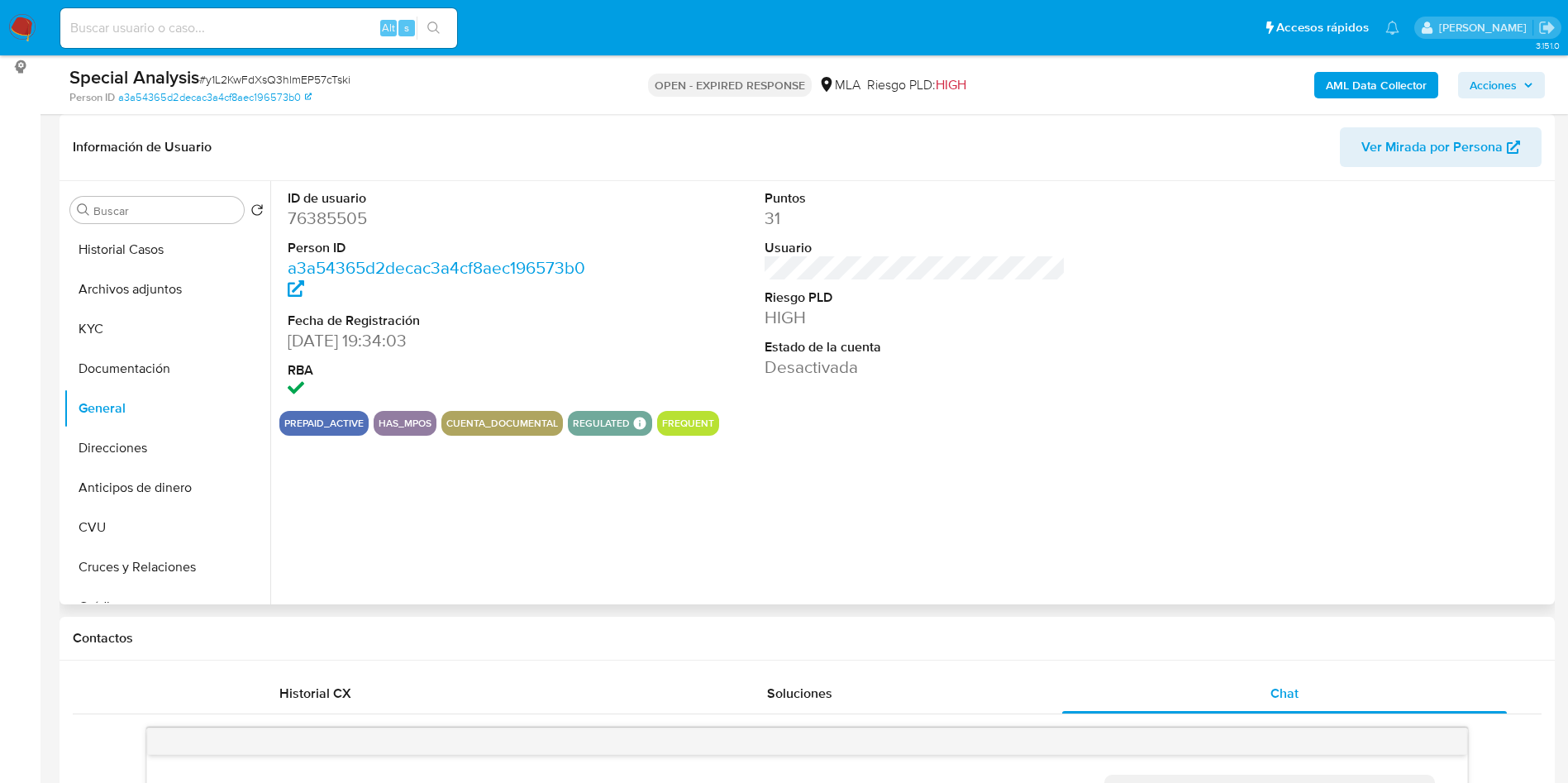
click at [349, 222] on dd "76385505" at bounding box center [438, 218] width 302 height 23
copy dd "76385505"
click at [130, 252] on button "Historial Casos" at bounding box center [160, 250] width 193 height 40
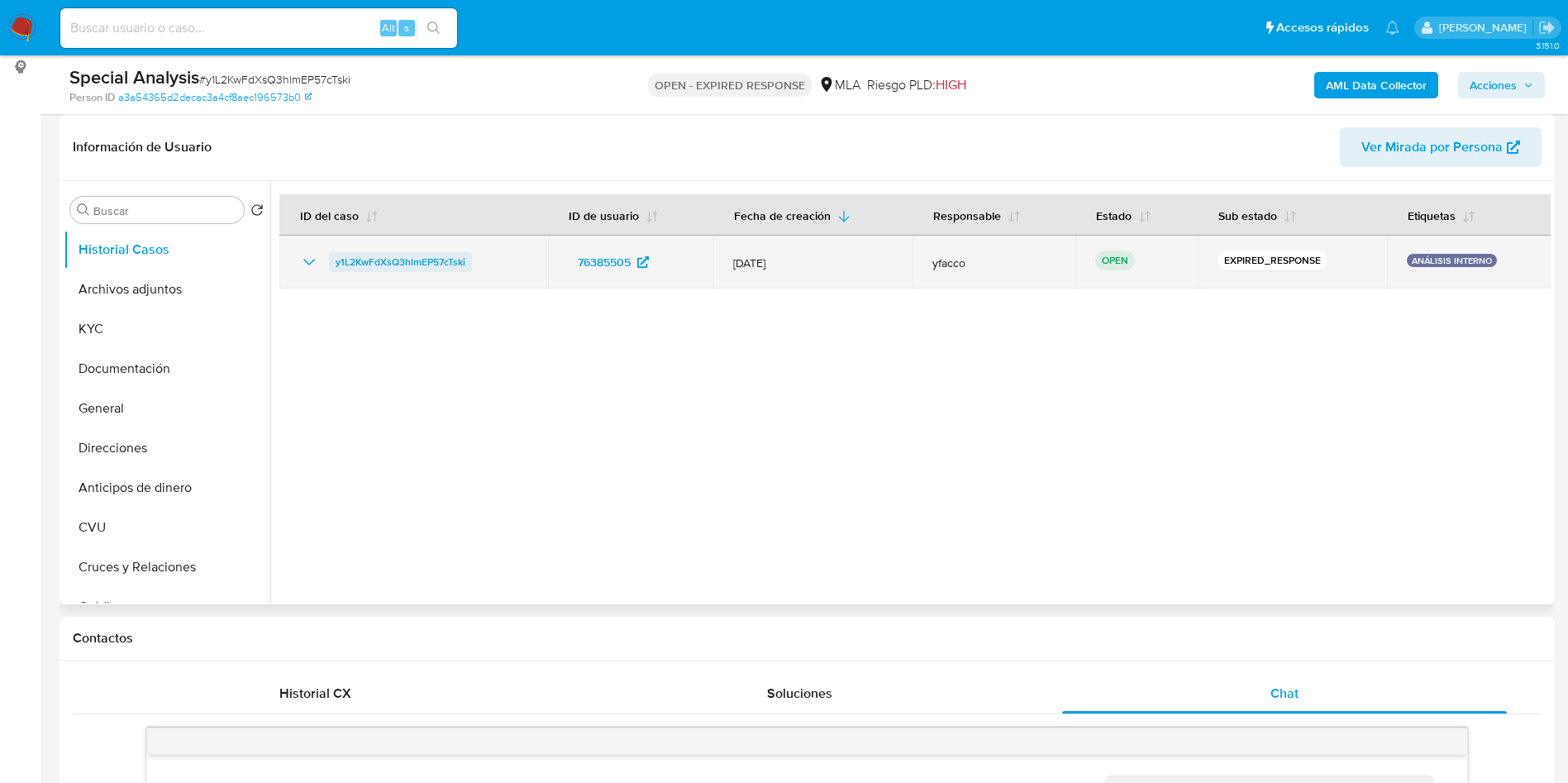
drag, startPoint x: 325, startPoint y: 266, endPoint x: 471, endPoint y: 268, distance: 146.0
click at [471, 268] on div "y1L2KwFdXsQ3hlmEP57cTski" at bounding box center [414, 262] width 229 height 19
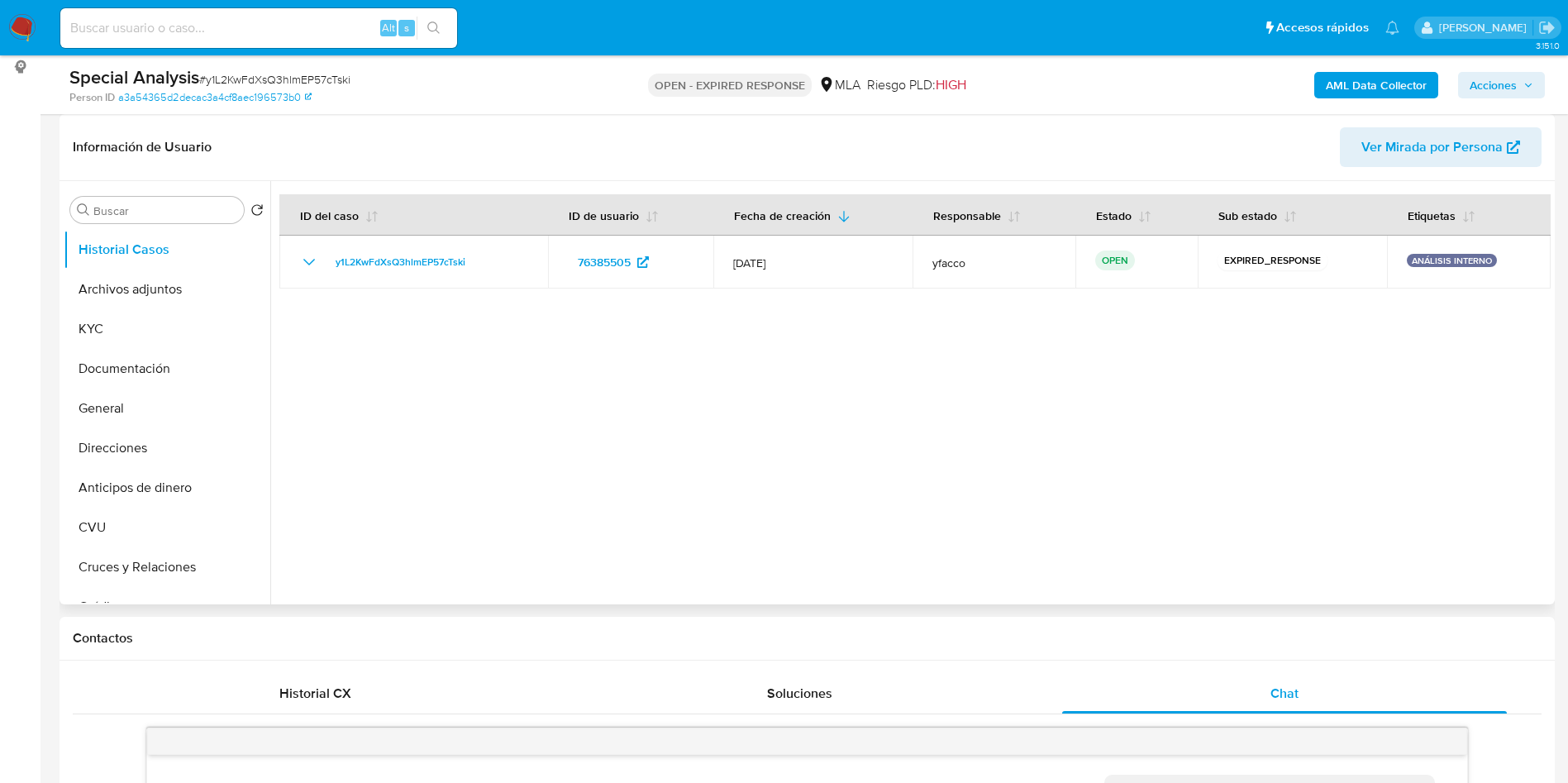
click at [882, 429] on div at bounding box center [911, 392] width 1281 height 423
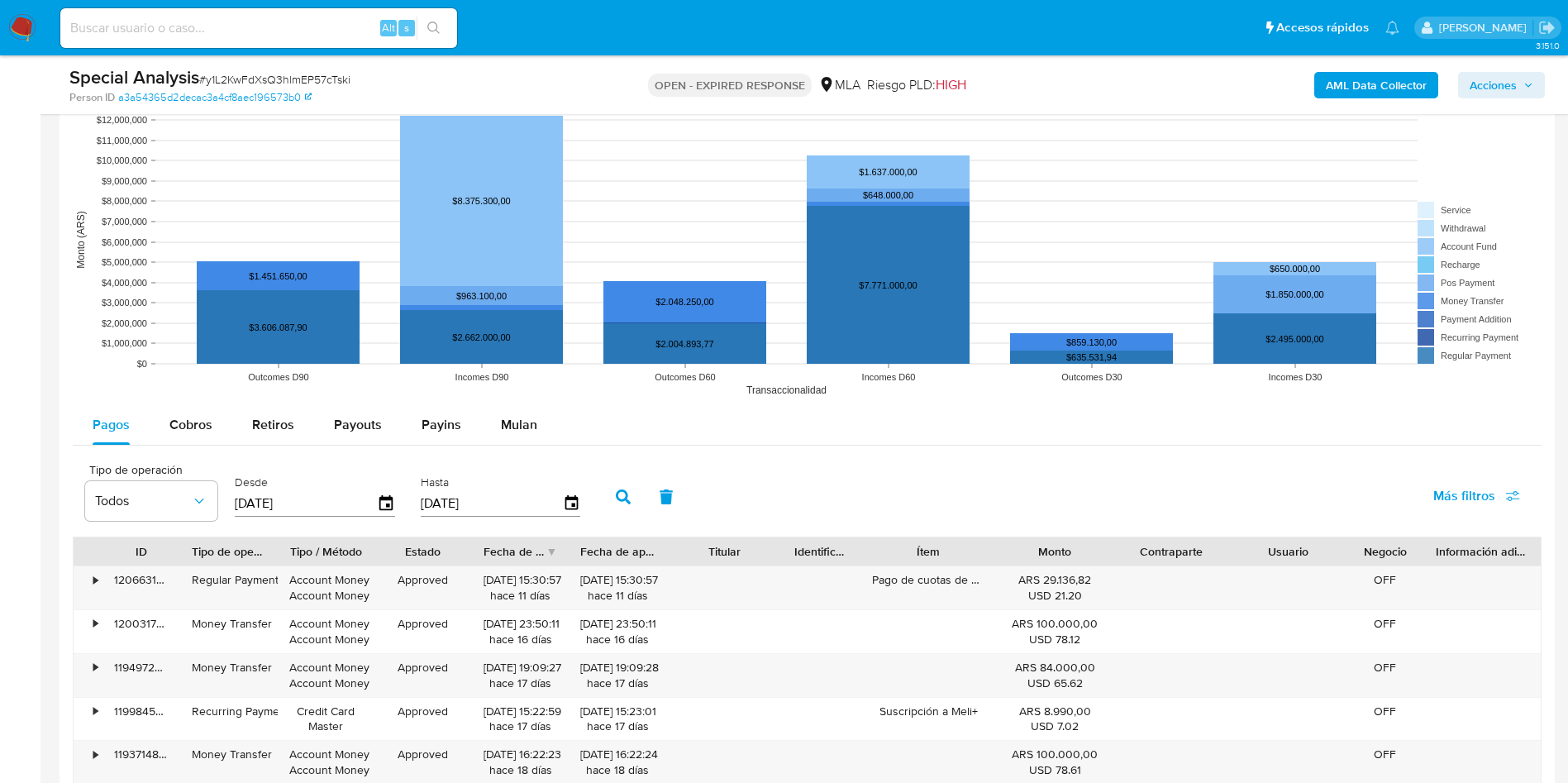
scroll to position [1860, 0]
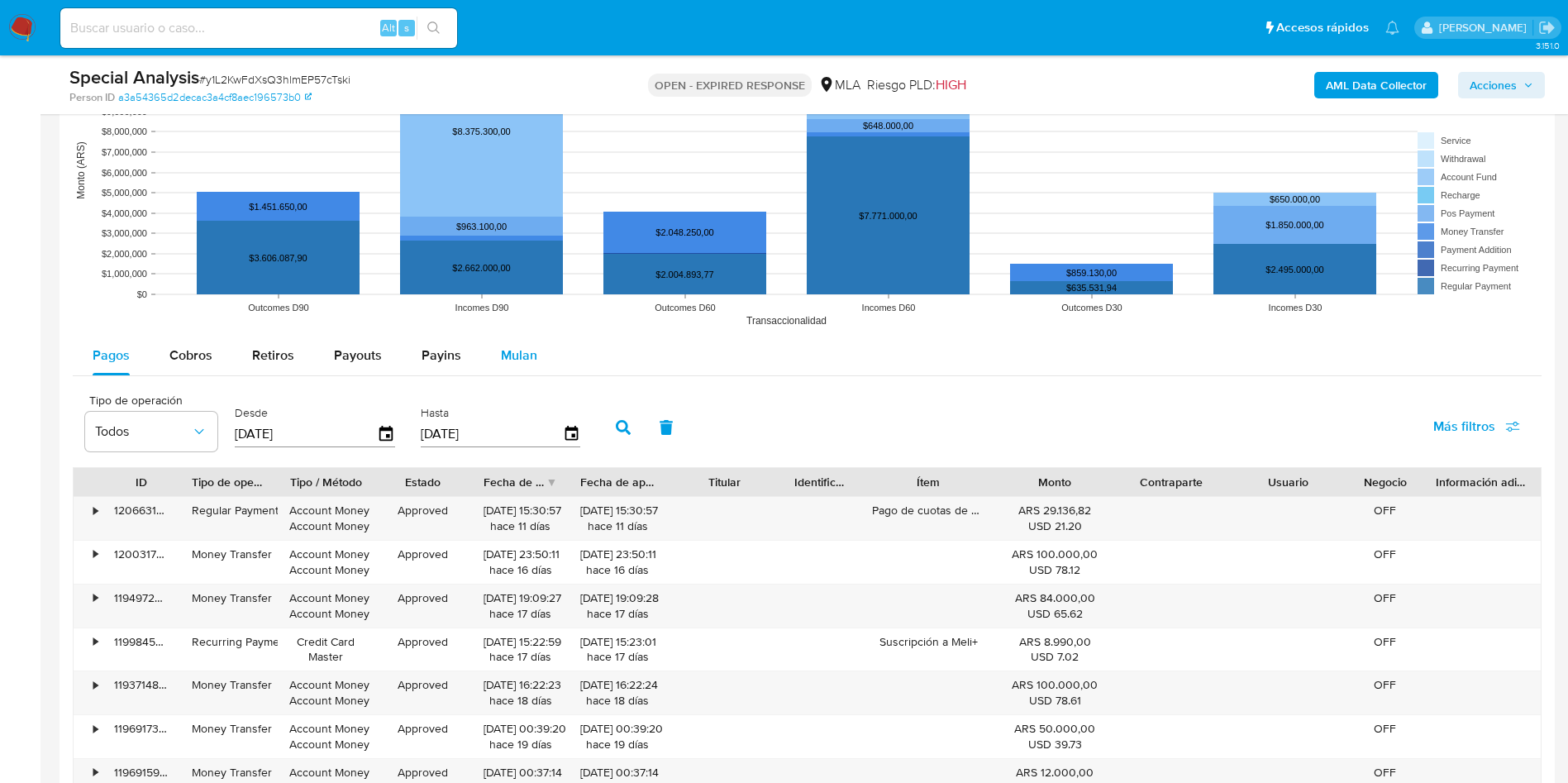
click at [522, 356] on span "Mulan" at bounding box center [519, 355] width 36 height 19
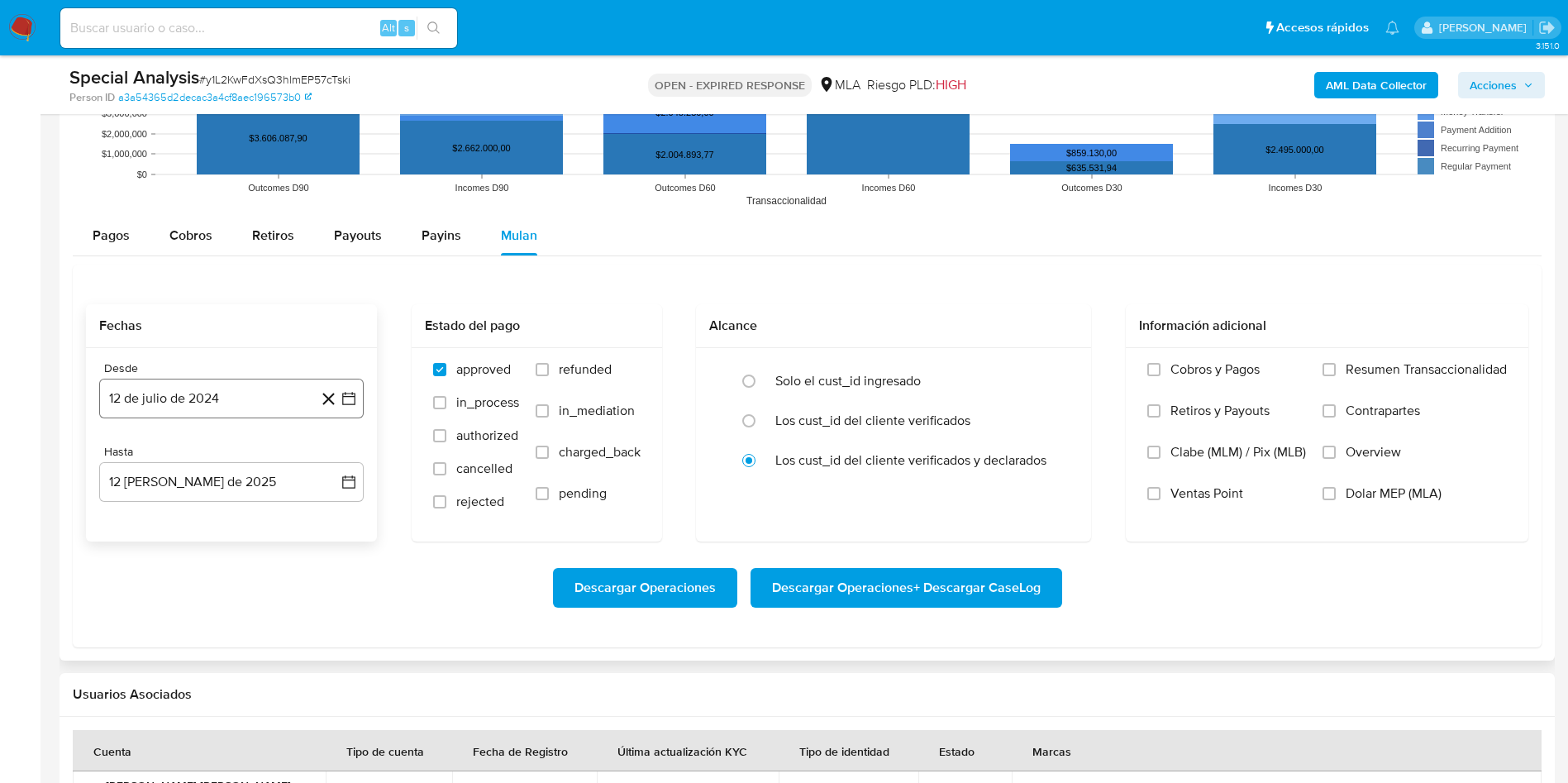
scroll to position [1987, 0]
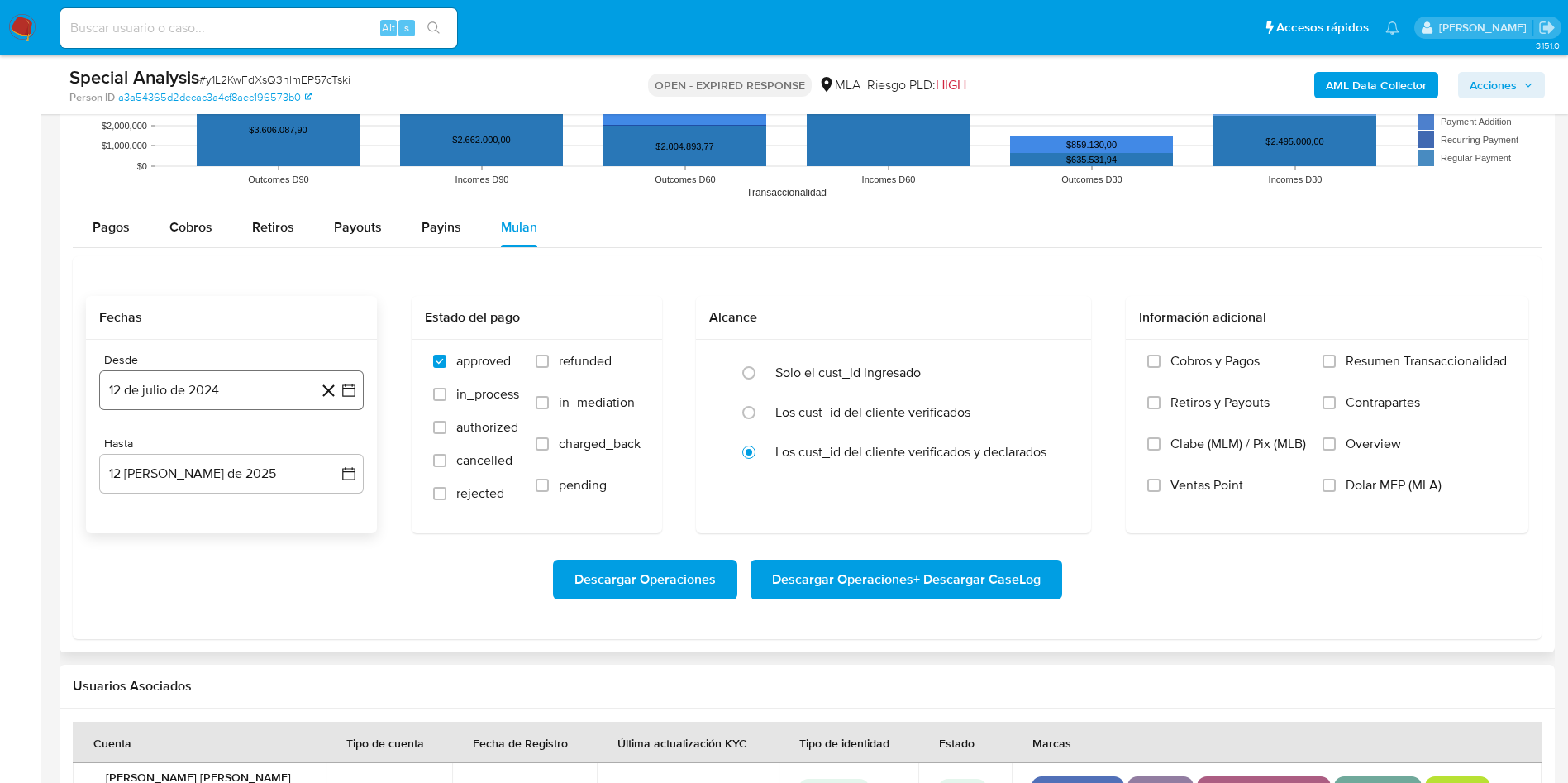
click at [201, 390] on button "12 de julio de 2024" at bounding box center [231, 390] width 265 height 40
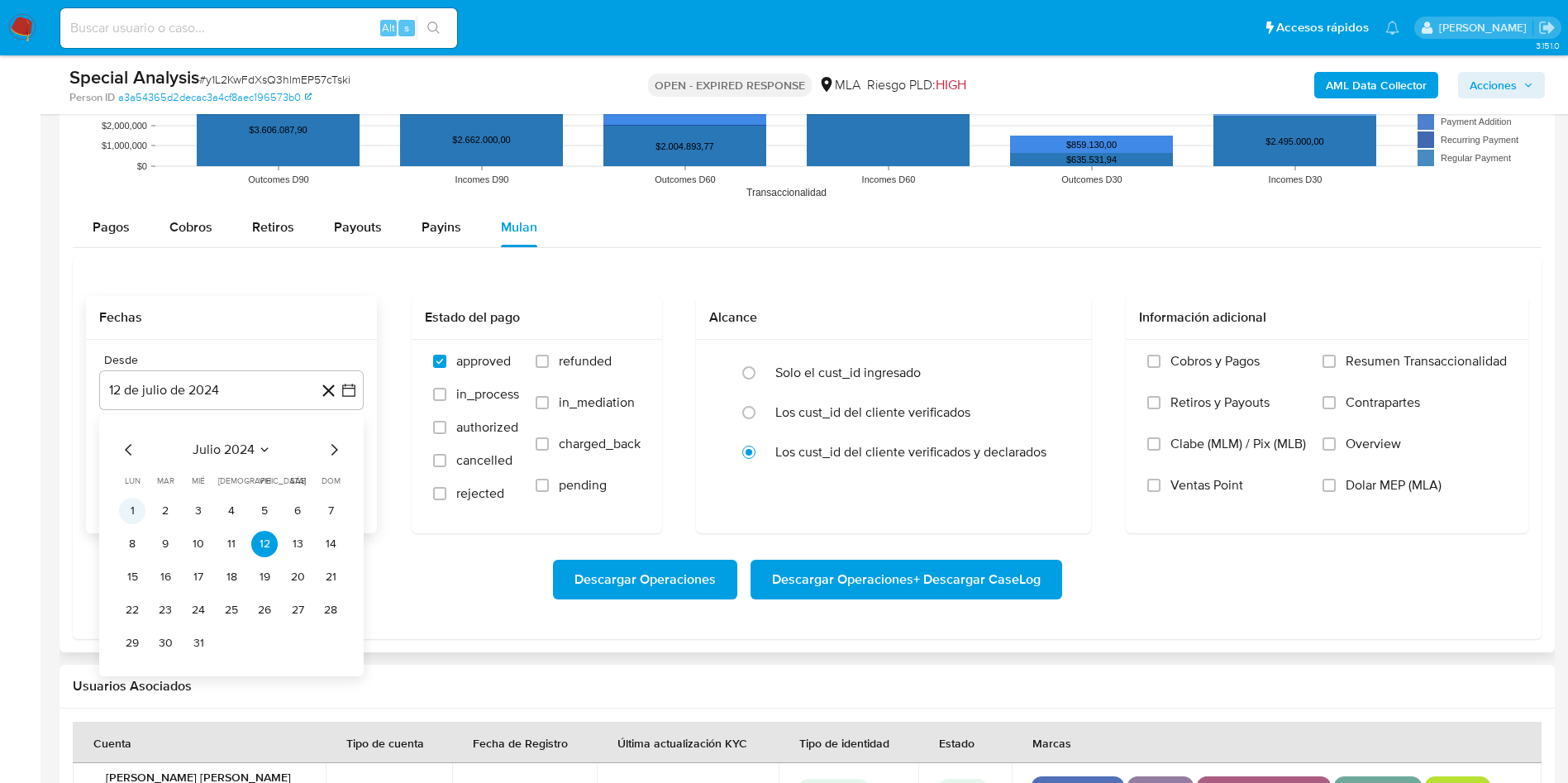
click at [135, 510] on button "1" at bounding box center [132, 511] width 26 height 26
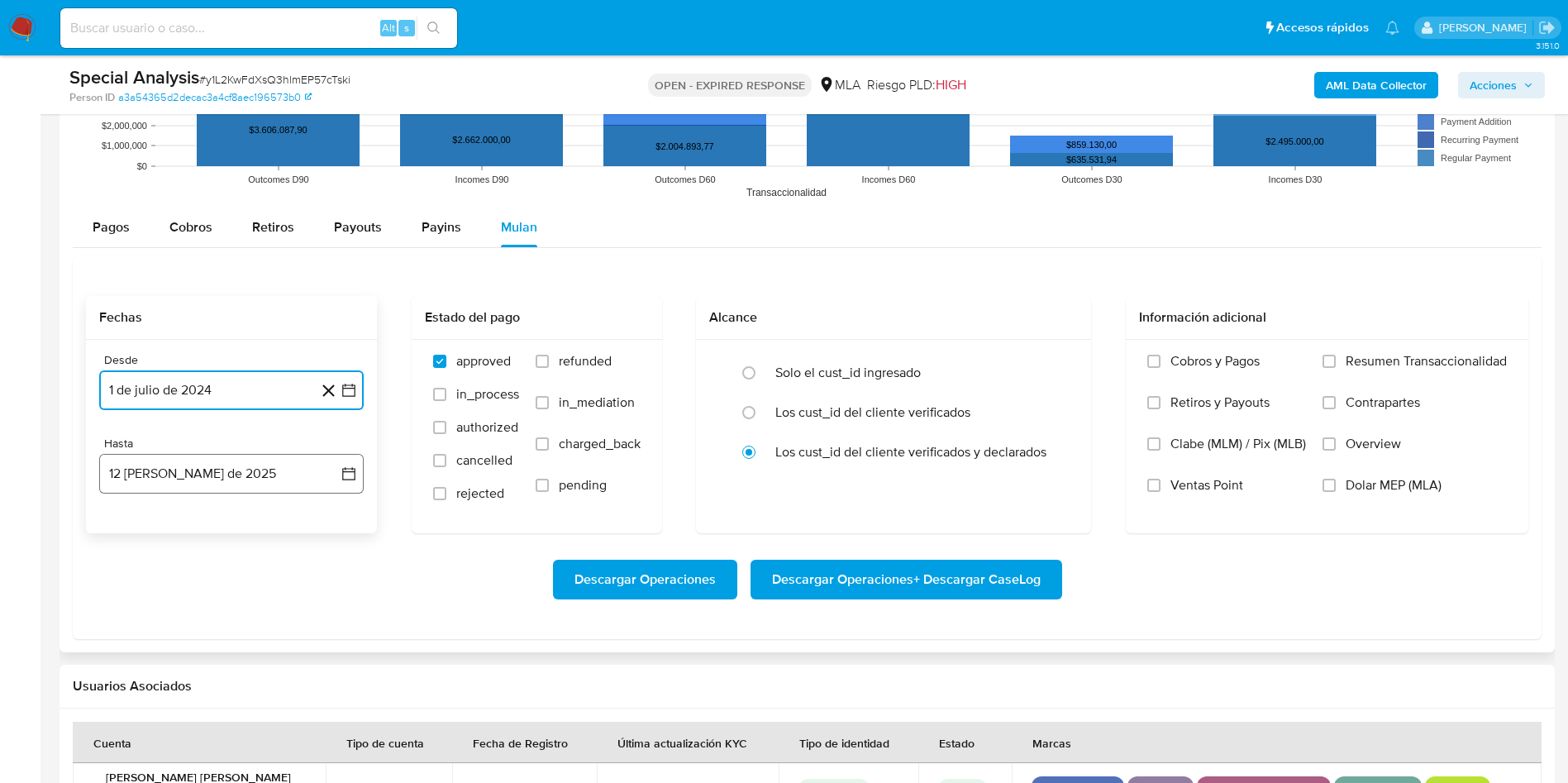
click at [198, 479] on button "12 [PERSON_NAME] de 2025" at bounding box center [231, 474] width 265 height 40
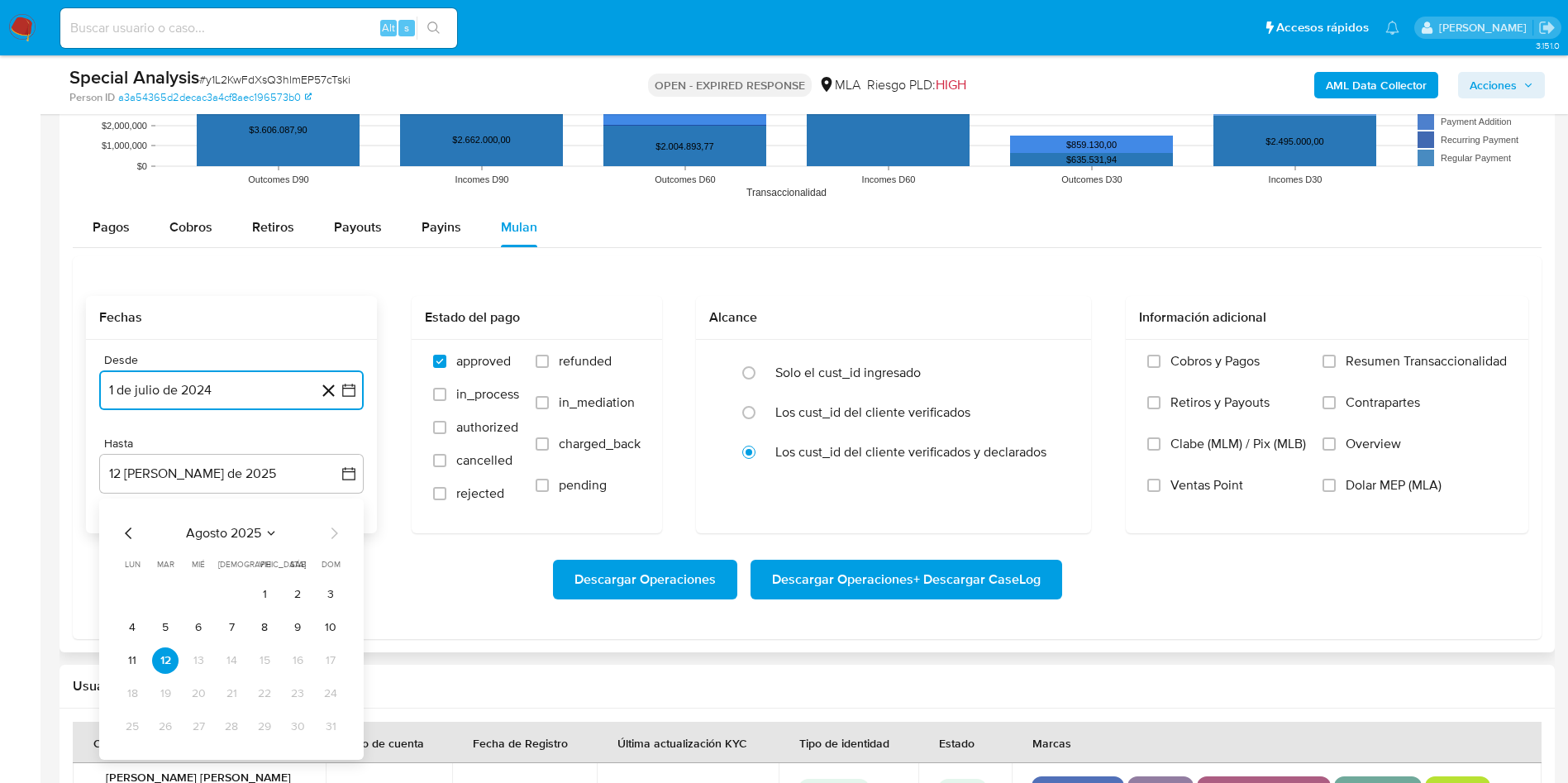
click at [126, 533] on icon "Mes anterior" at bounding box center [128, 533] width 6 height 11
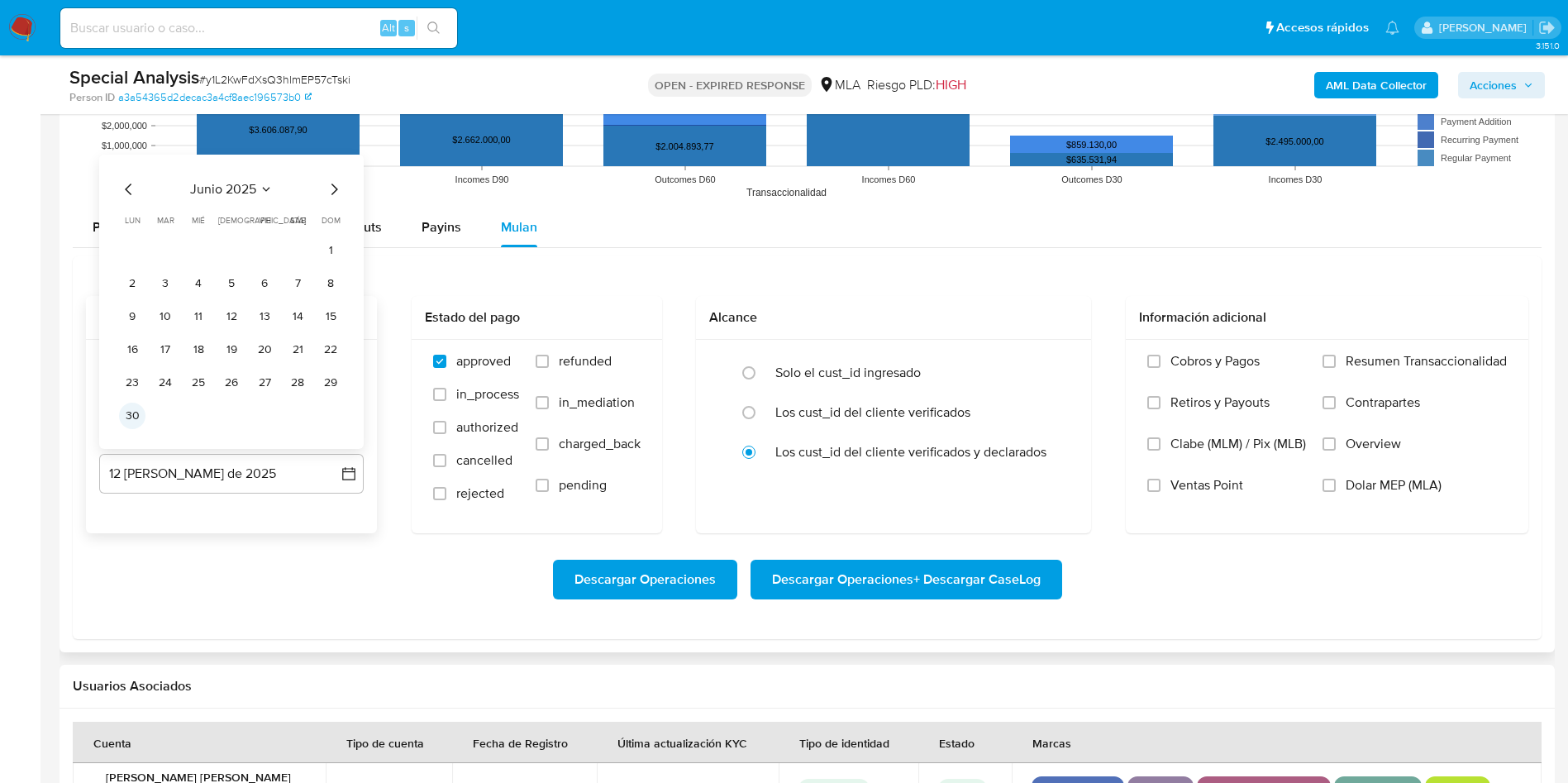
click at [137, 425] on button "30" at bounding box center [132, 415] width 26 height 26
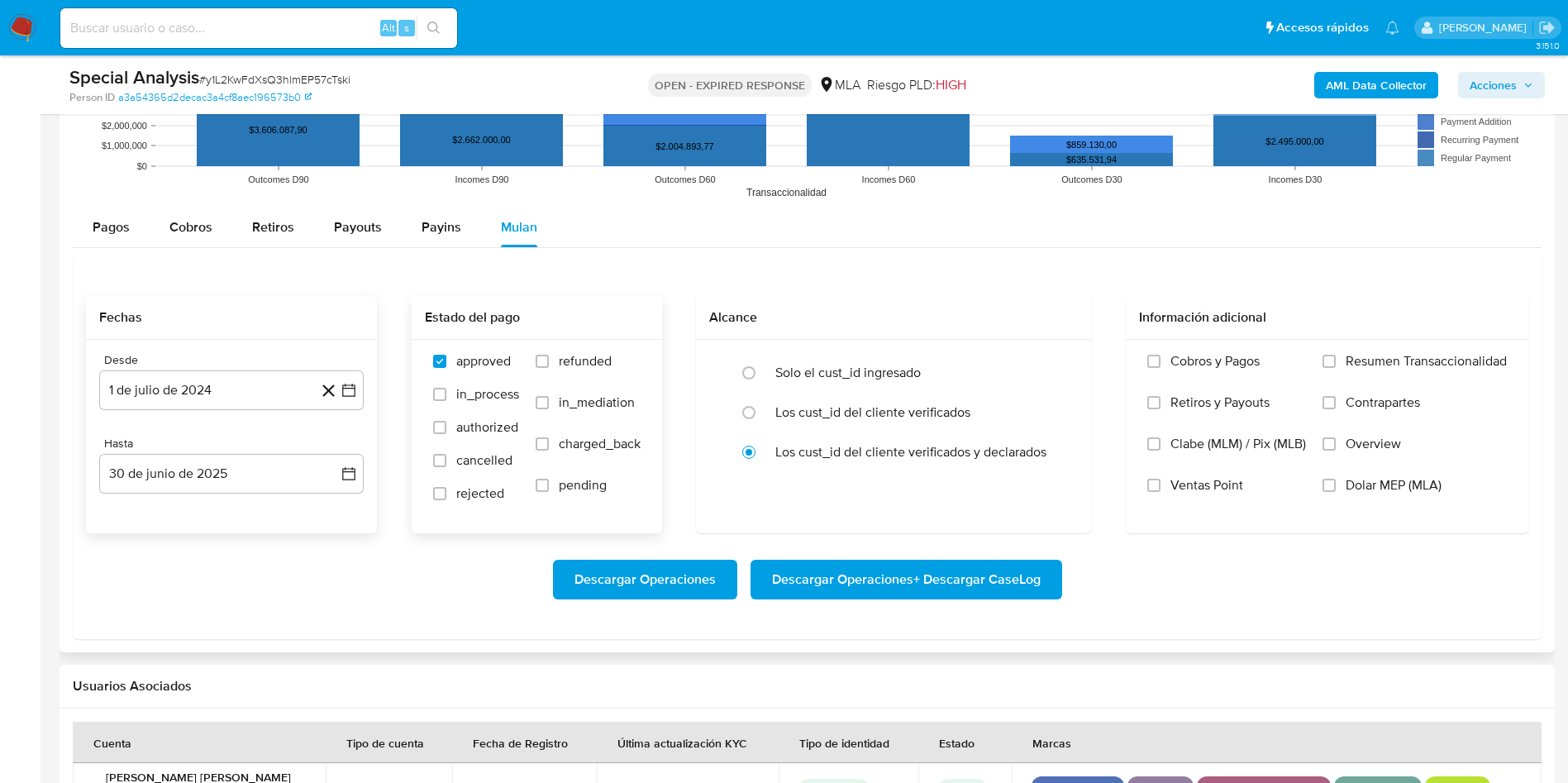
click at [599, 358] on span "refunded" at bounding box center [586, 361] width 53 height 17
click at [549, 358] on input "refunded" at bounding box center [541, 361] width 13 height 13
checkbox input "true"
click at [1351, 493] on span "Dolar MEP (MLA)" at bounding box center [1393, 485] width 96 height 17
click at [1336, 492] on input "Dolar MEP (MLA)" at bounding box center [1329, 485] width 13 height 13
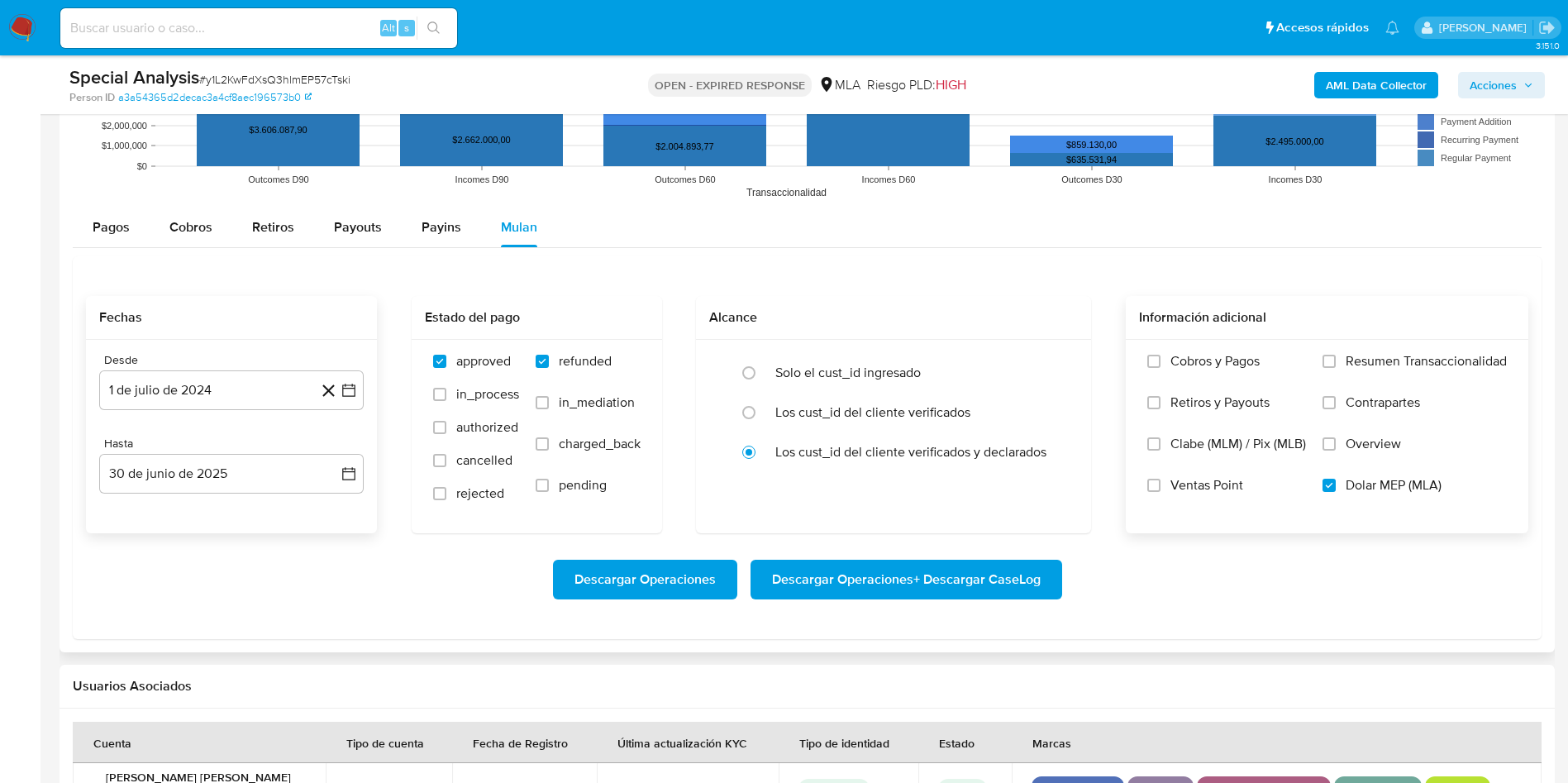
click at [876, 575] on span "Descargar Operaciones + Descargar CaseLog" at bounding box center [906, 578] width 269 height 36
